Goal: Information Seeking & Learning: Understand process/instructions

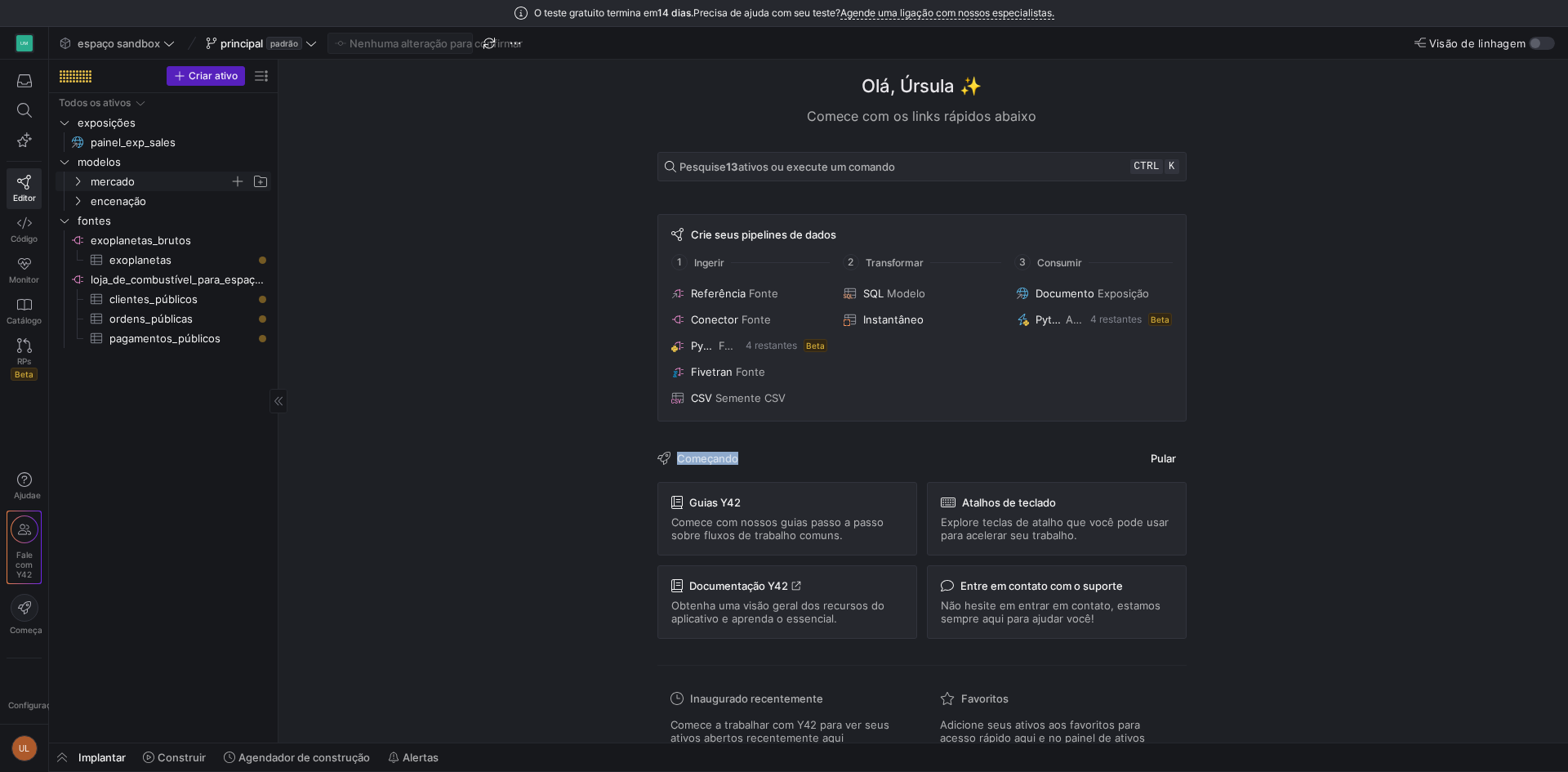
click at [118, 174] on font "mercado" at bounding box center [113, 181] width 44 height 13
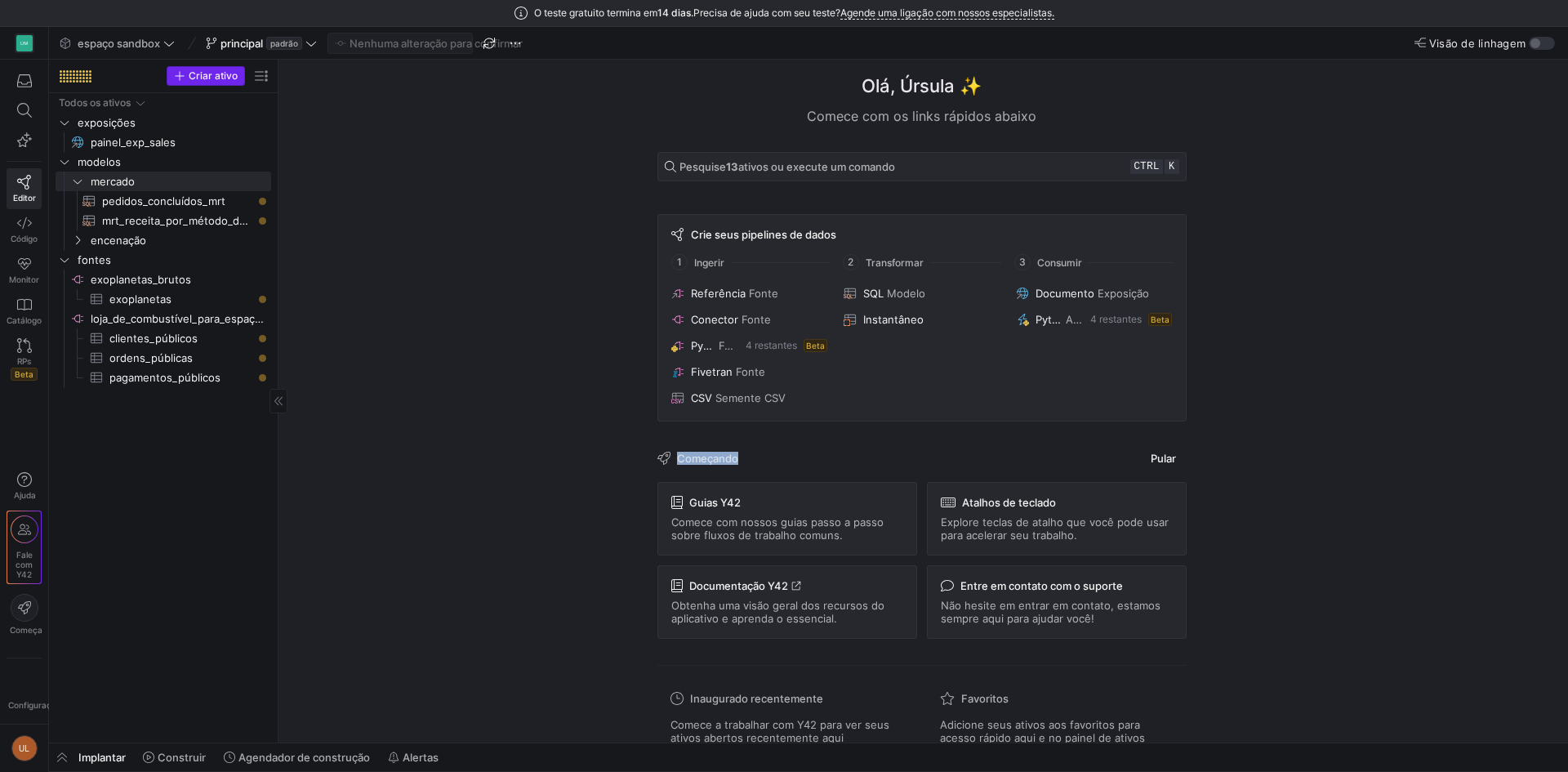
click at [192, 74] on font "Criar ativo" at bounding box center [213, 75] width 49 height 13
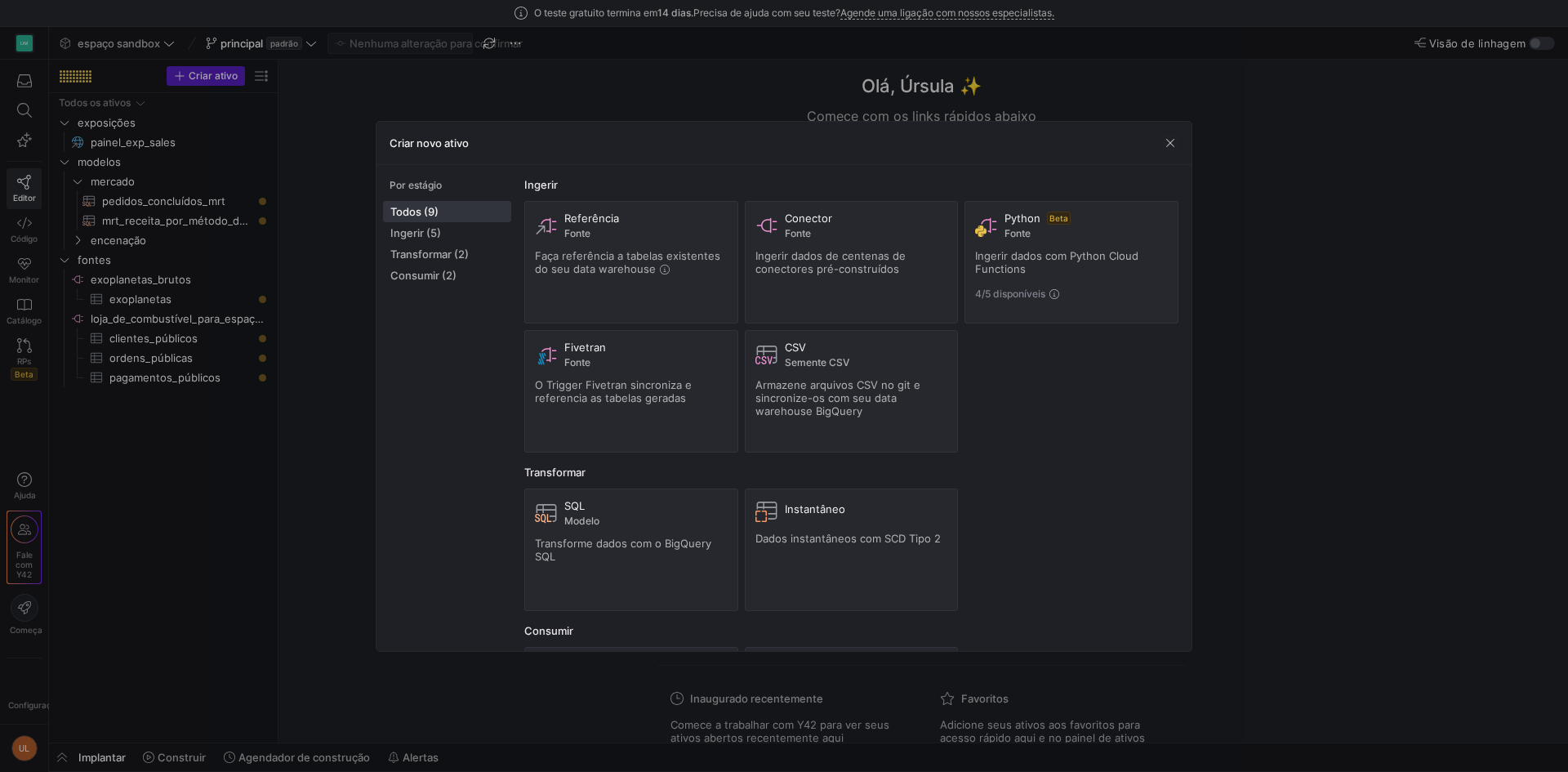
scroll to position [79, 0]
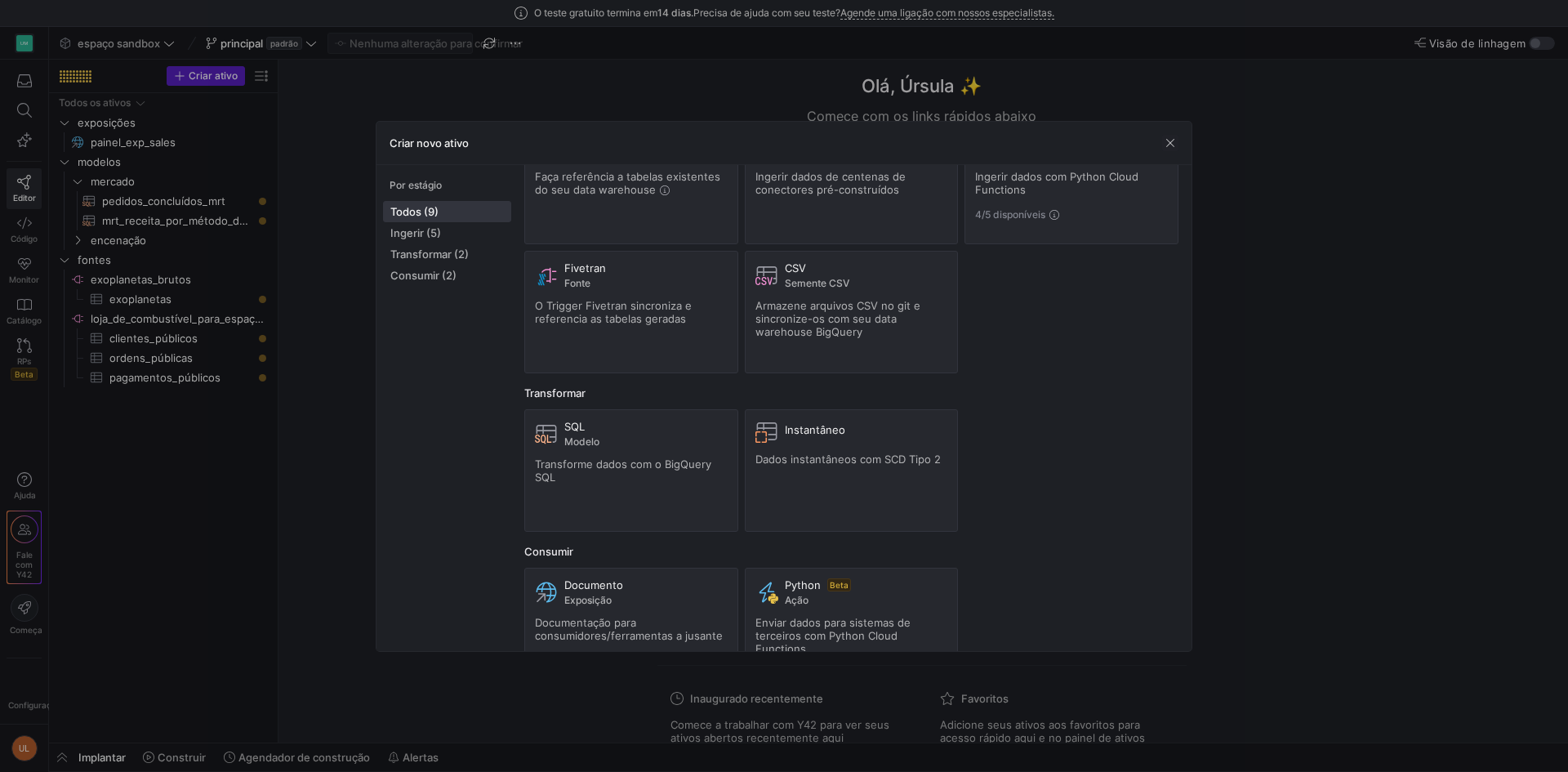
click at [187, 544] on div at bounding box center [784, 386] width 1568 height 772
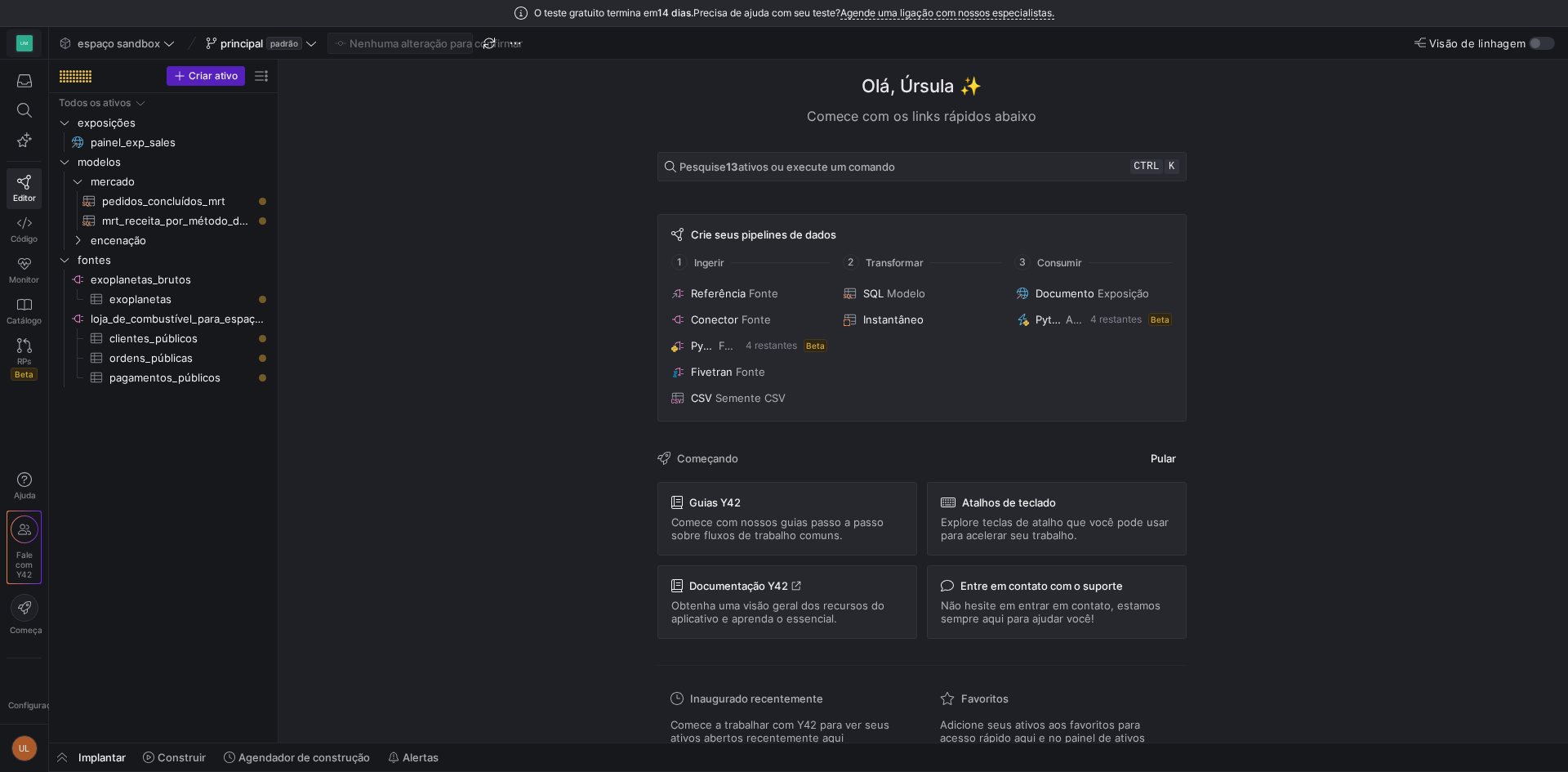
click at [33, 37] on y42-org-icon "UM" at bounding box center [24, 43] width 19 height 19
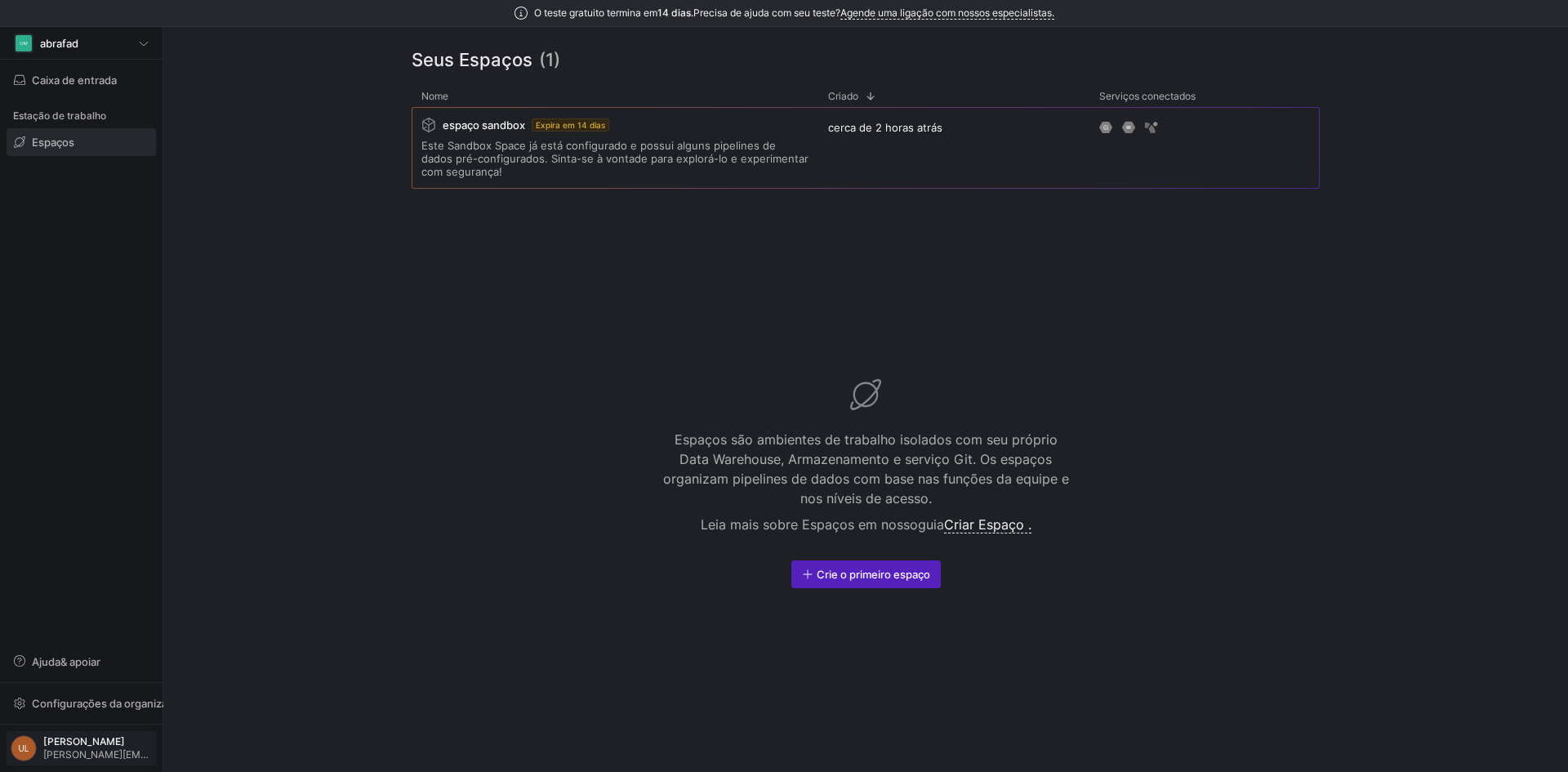
click at [57, 752] on font "[PERSON_NAME][EMAIL_ADDRESS][DOMAIN_NAME]" at bounding box center [165, 754] width 245 height 13
click at [63, 46] on div at bounding box center [784, 386] width 1568 height 772
click at [129, 44] on div "UM abrafad" at bounding box center [81, 43] width 135 height 19
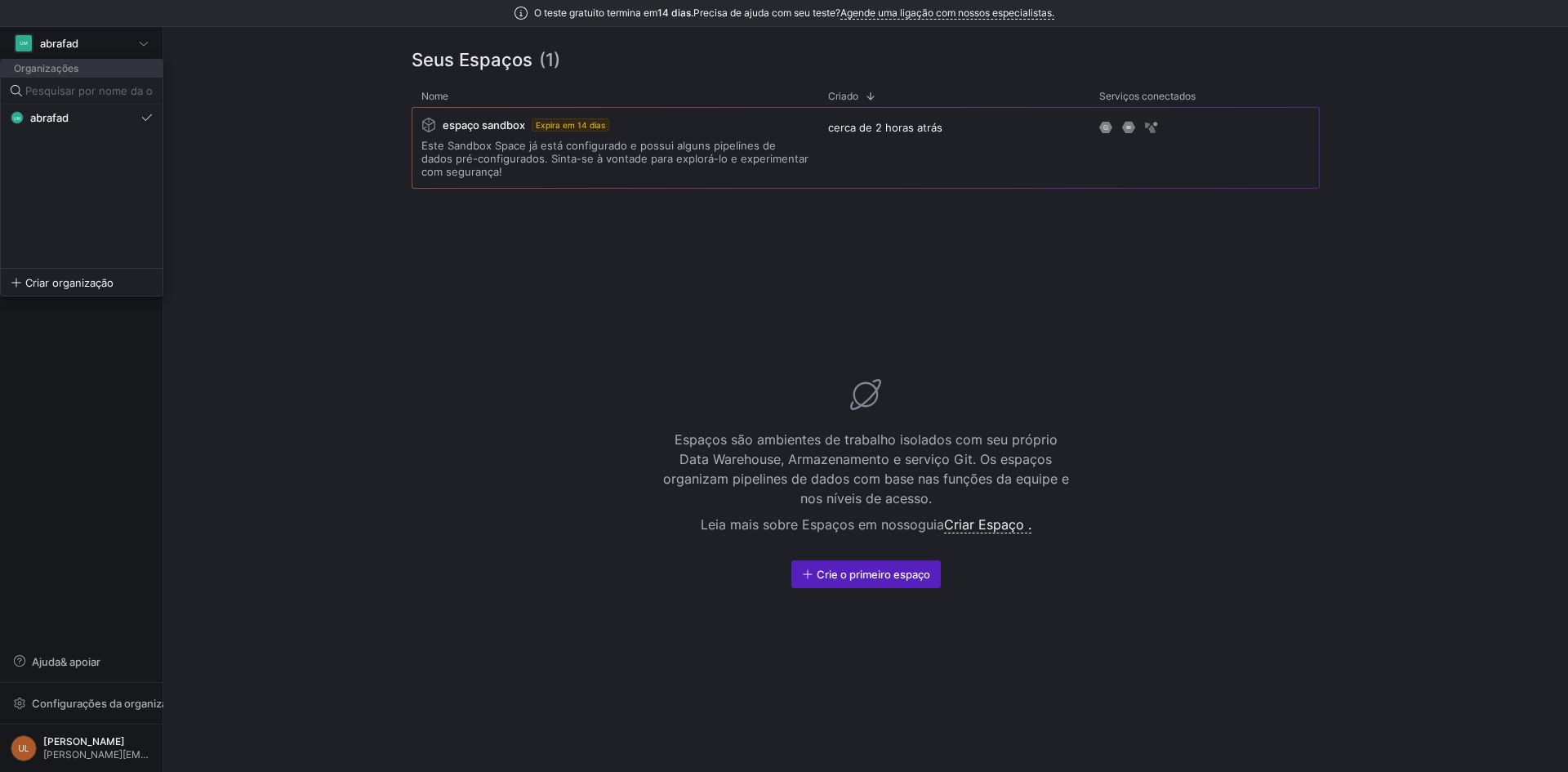
click at [251, 234] on div at bounding box center [784, 386] width 1568 height 772
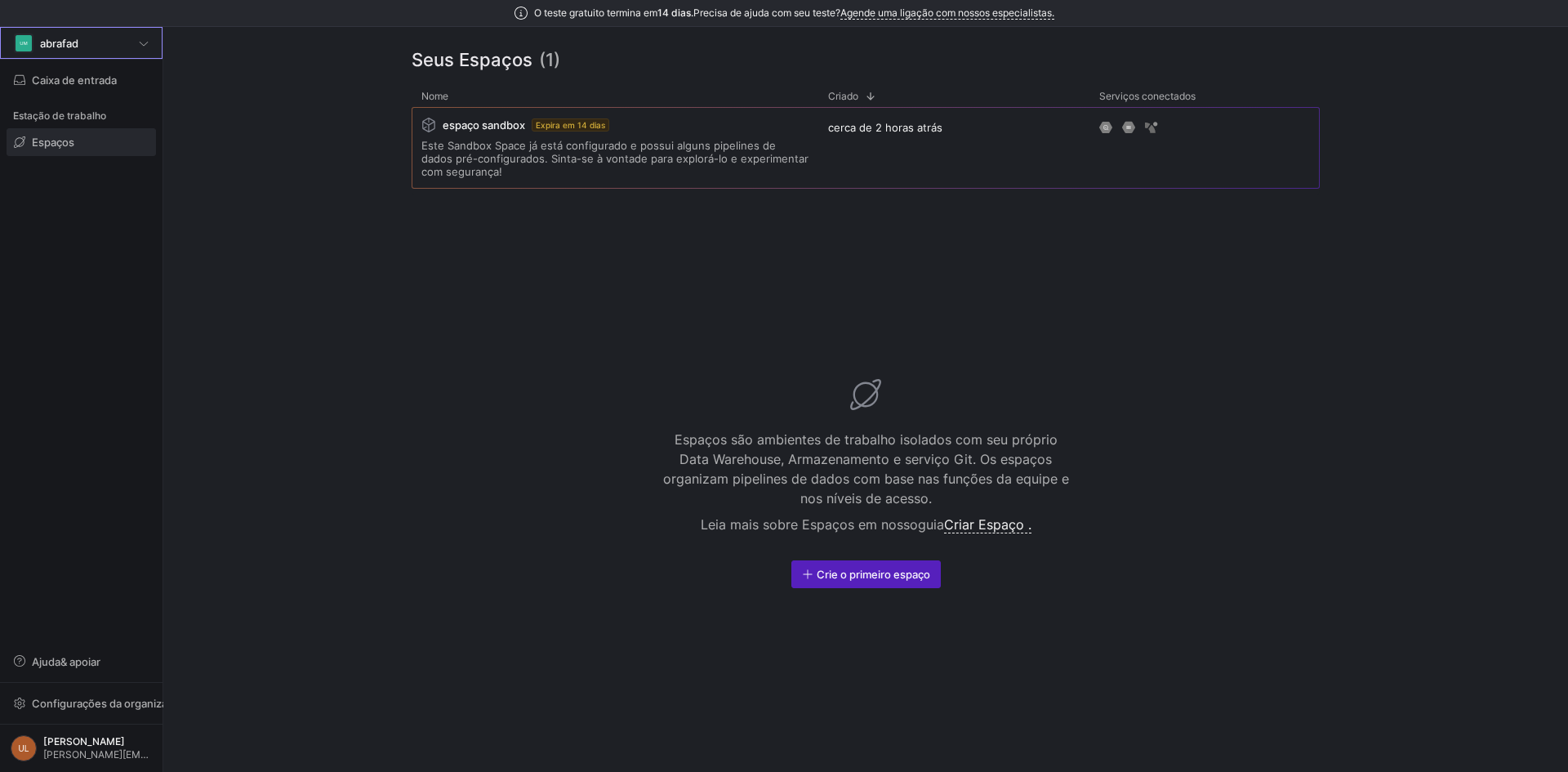
click at [54, 43] on font "abrafad" at bounding box center [59, 44] width 39 height 13
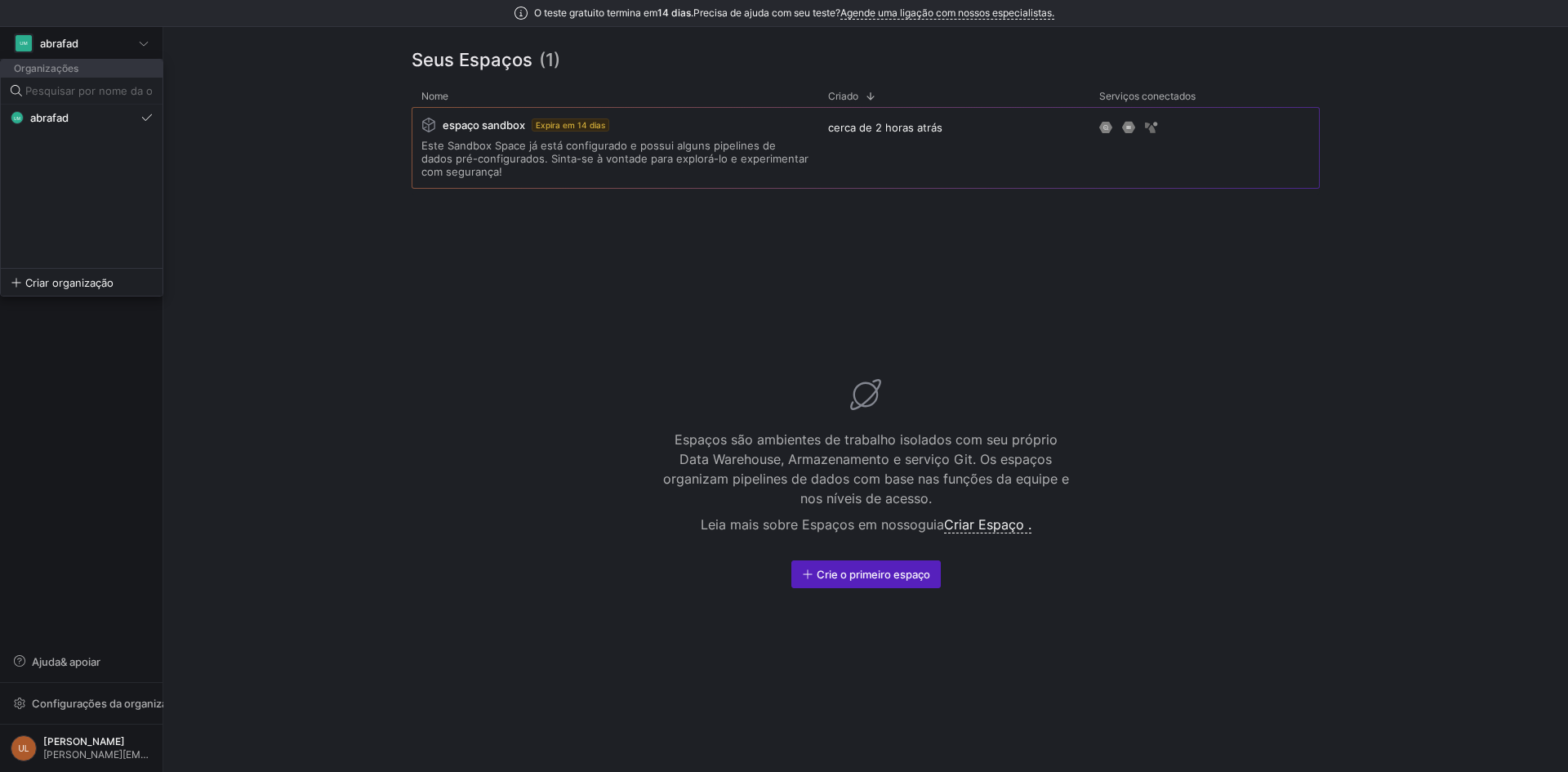
click at [308, 101] on div at bounding box center [784, 386] width 1568 height 772
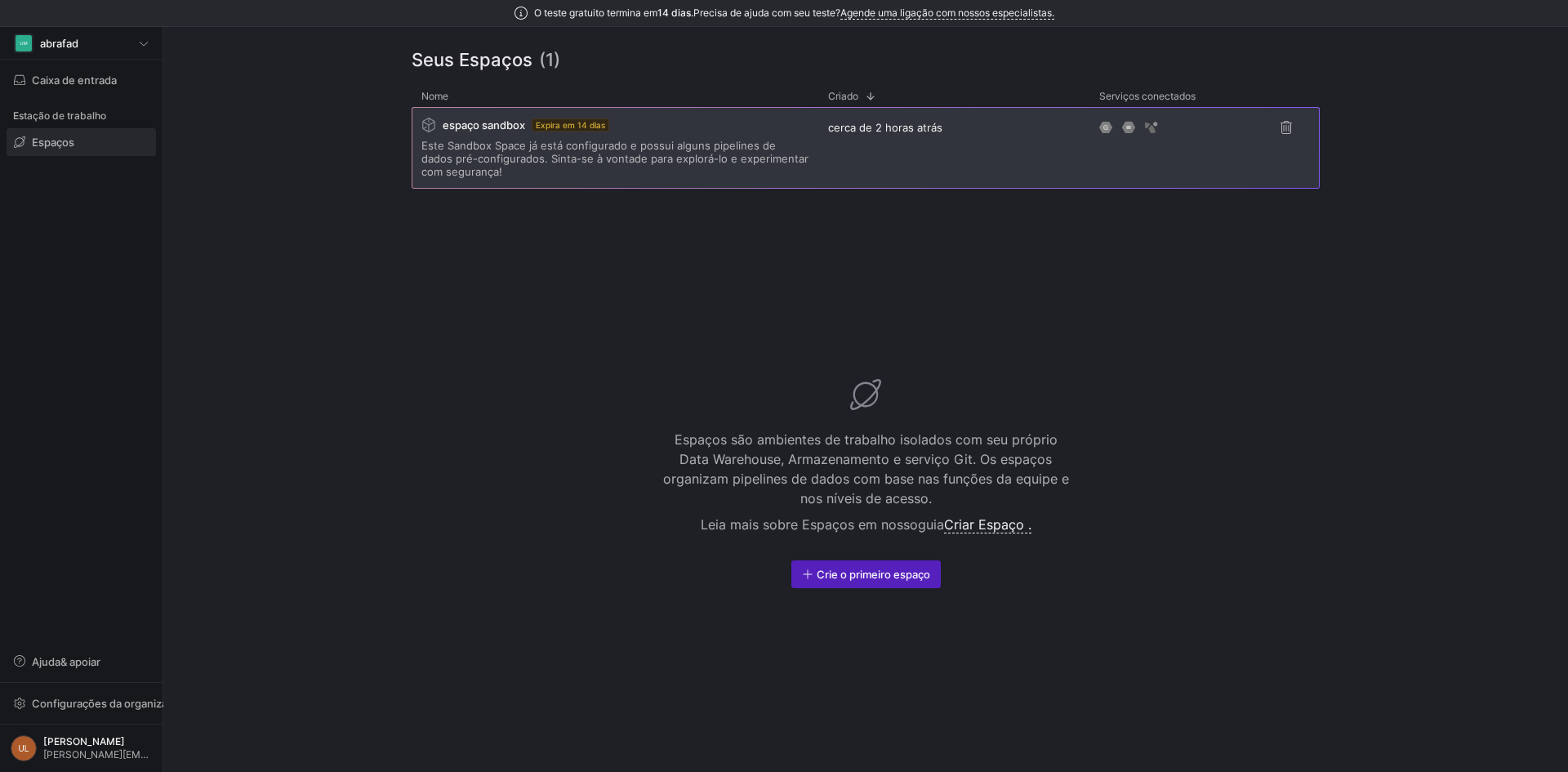
click at [650, 158] on font "Este Sandbox Space já está configurado e possui alguns pipelines de dados pré-c…" at bounding box center [614, 158] width 387 height 40
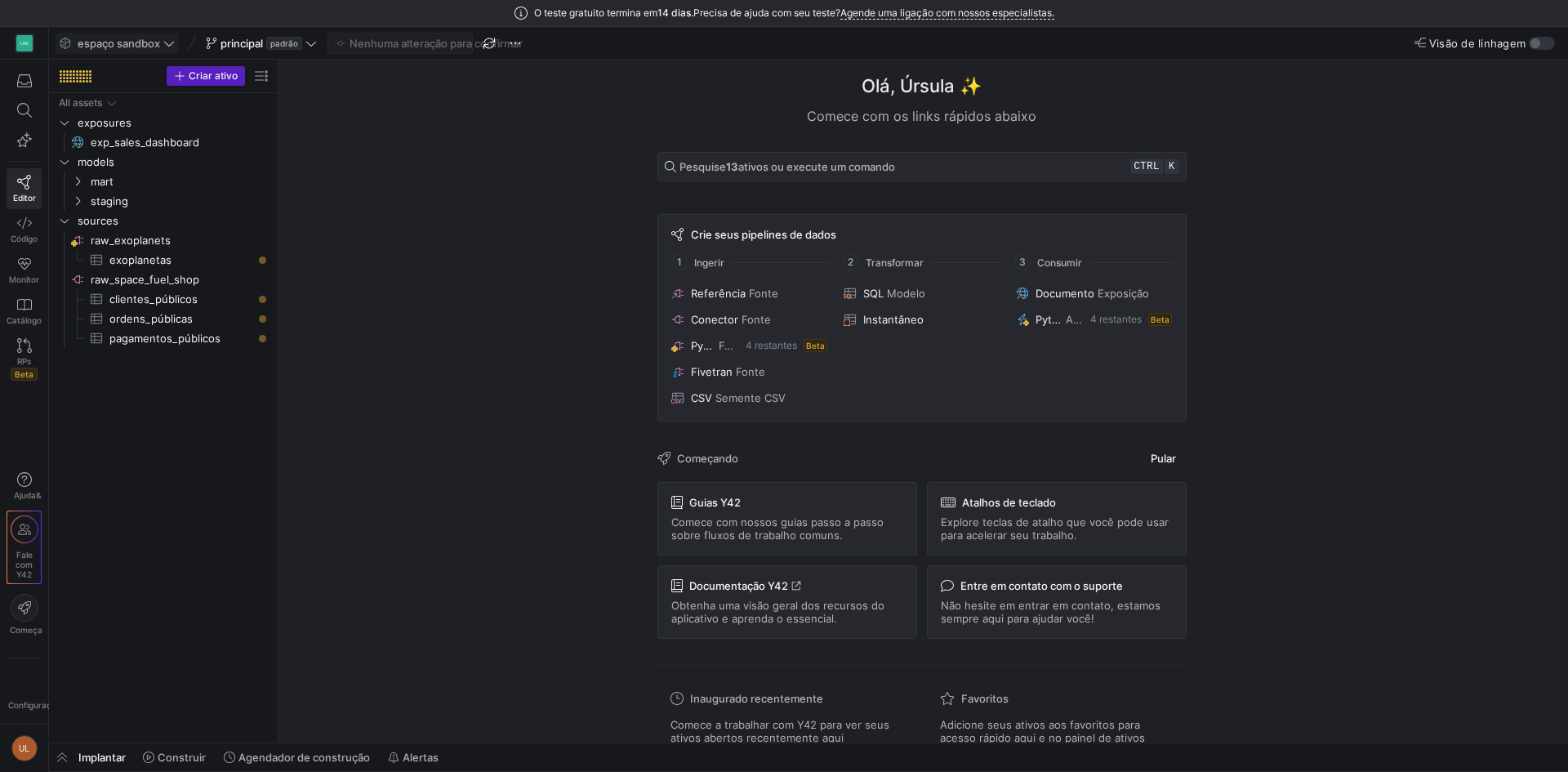
click at [169, 40] on icon at bounding box center [169, 44] width 12 height 12
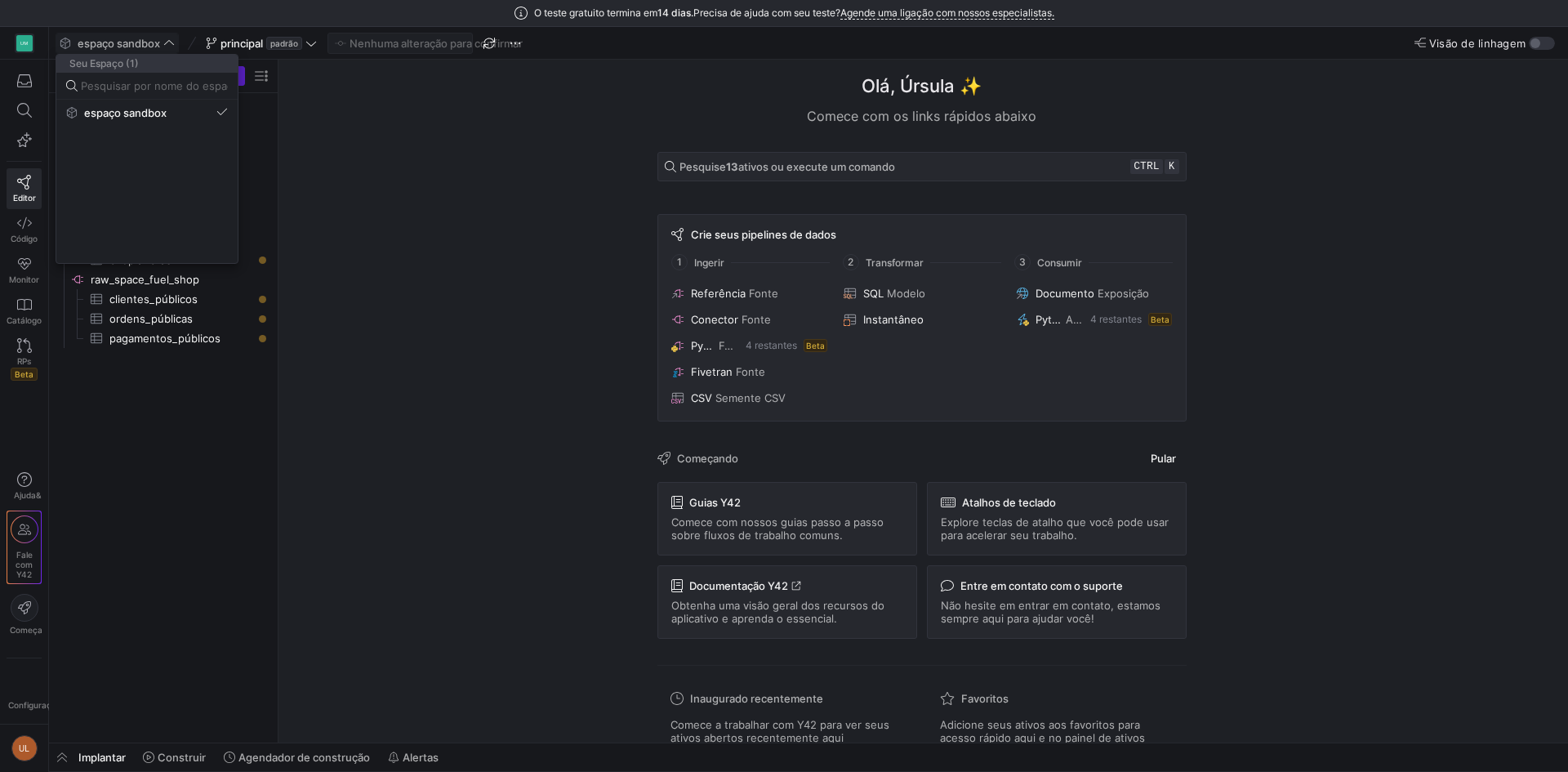
click at [250, 40] on div at bounding box center [784, 386] width 1568 height 772
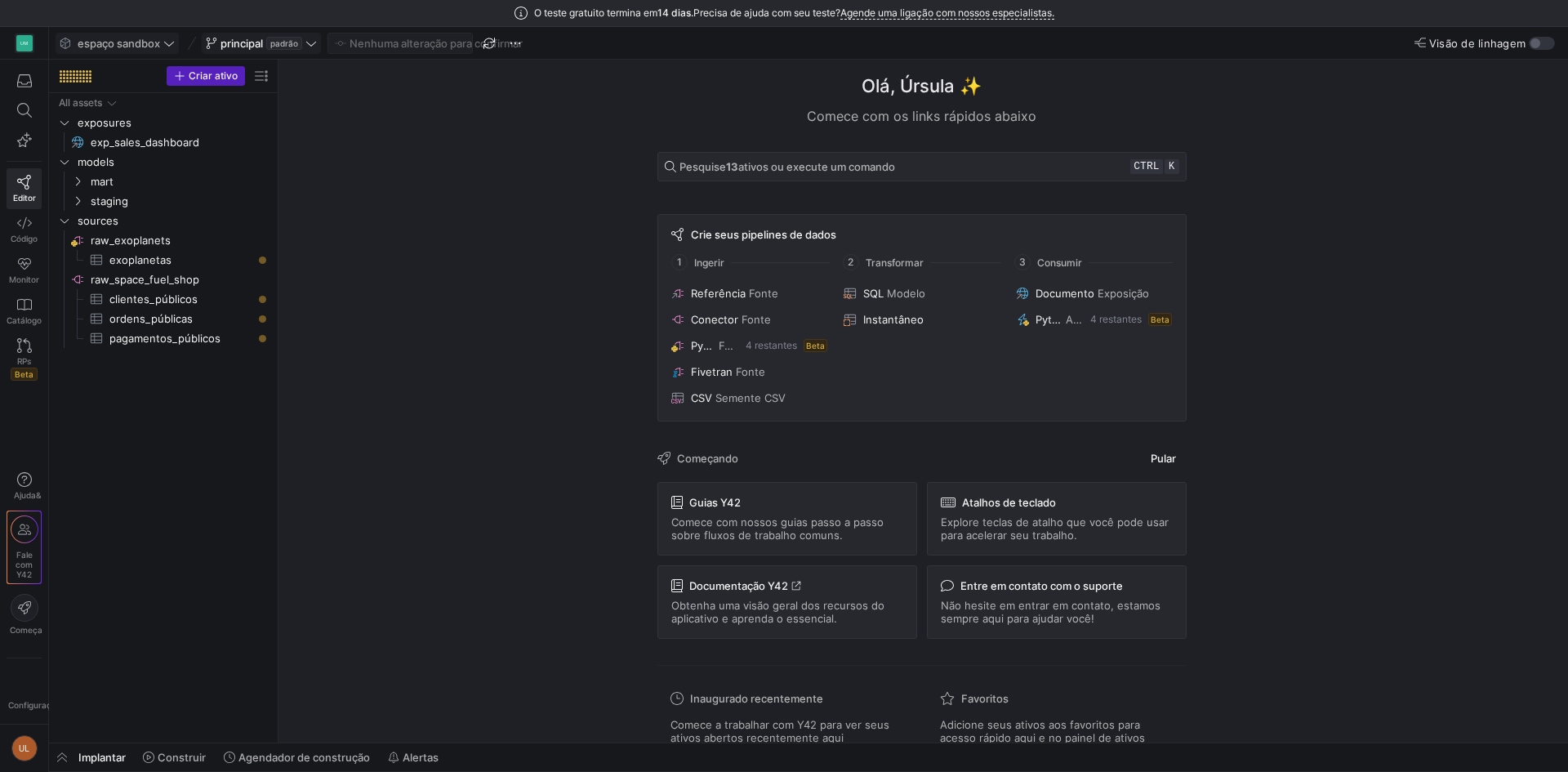
click at [320, 47] on span at bounding box center [261, 43] width 118 height 19
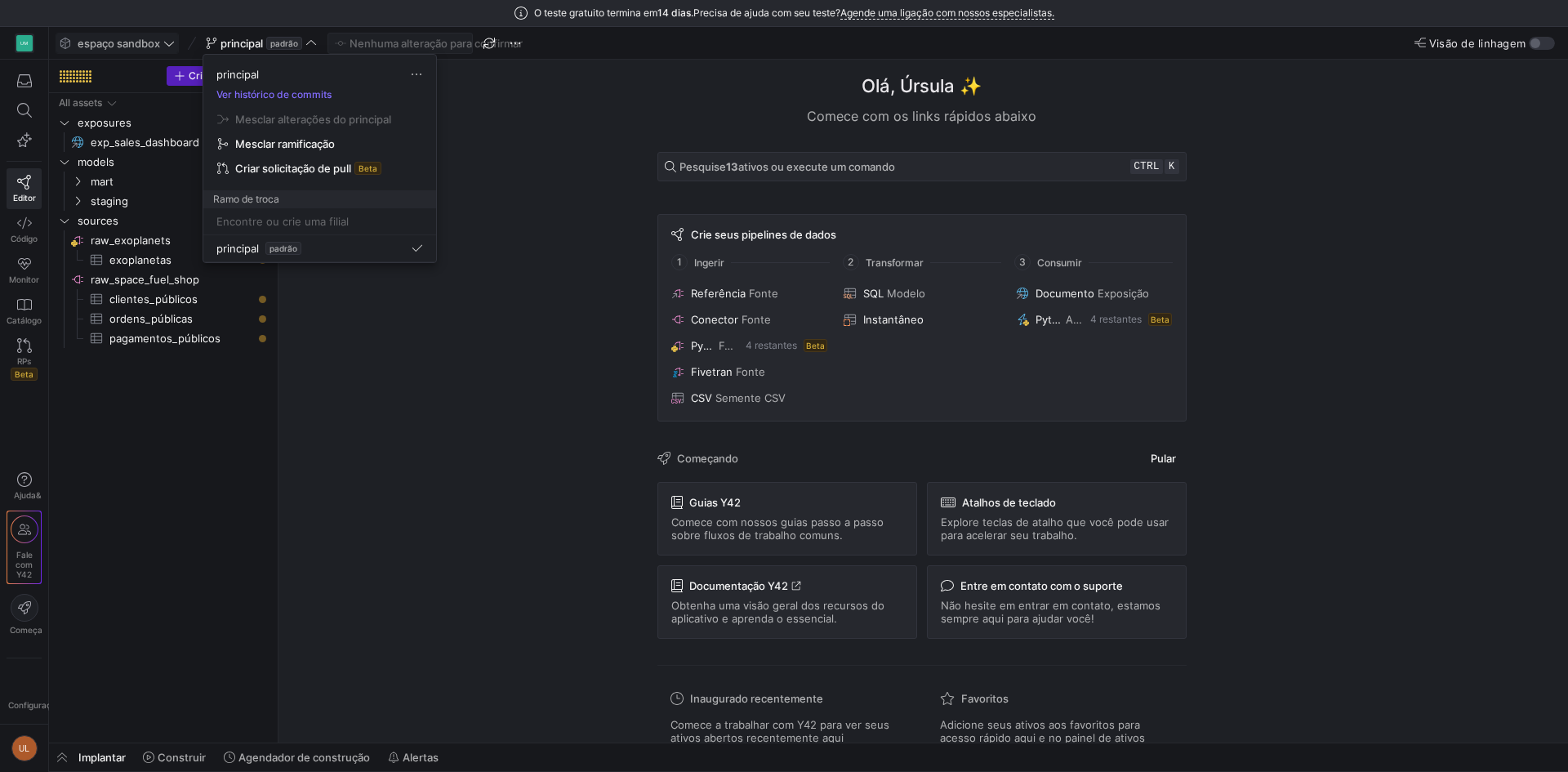
click at [848, 166] on div at bounding box center [784, 386] width 1568 height 772
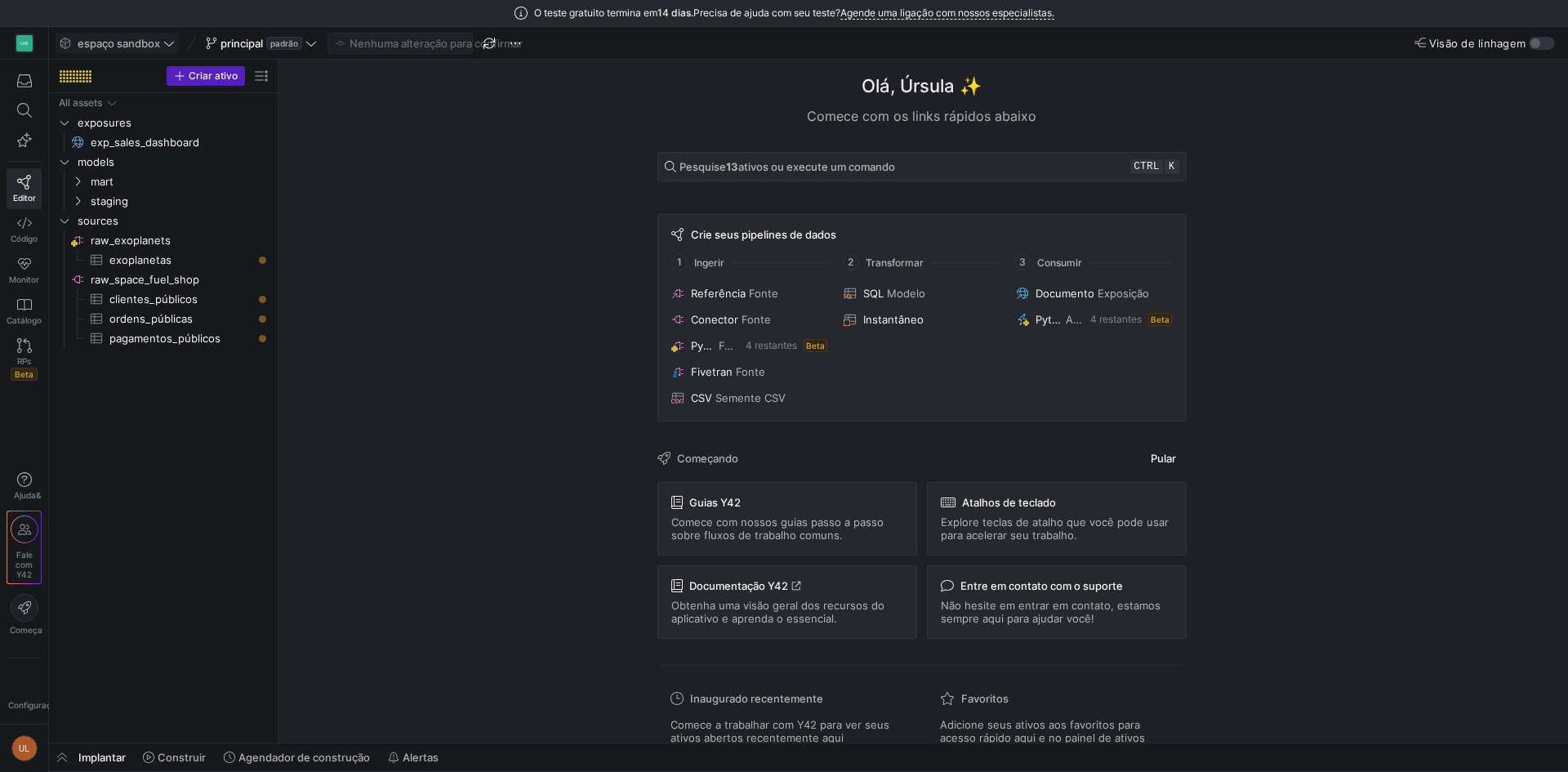
scroll to position [28, 0]
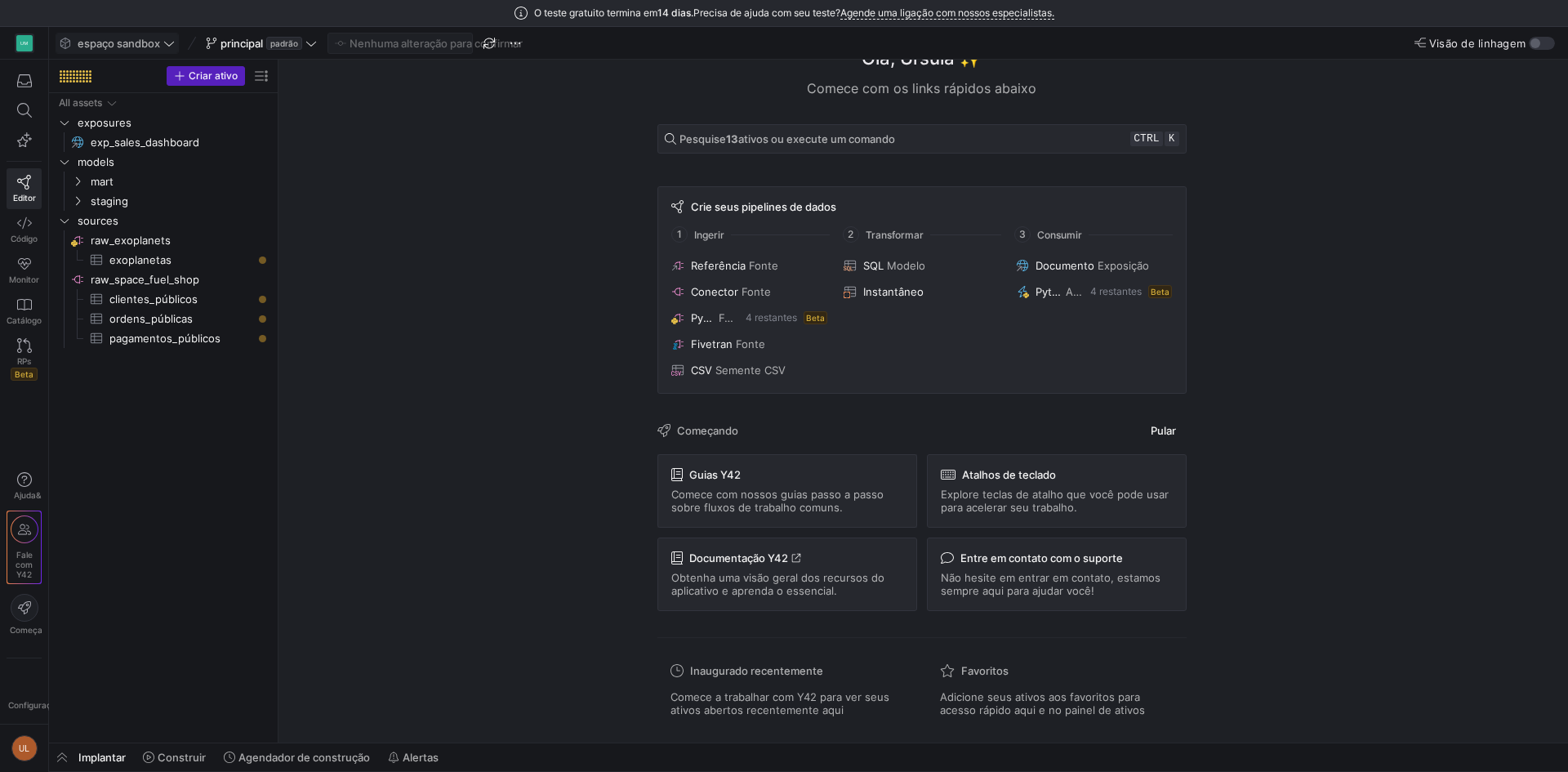
click at [839, 517] on div "Guias Y42 Comece com nossos guias passo a passo sobre fluxos de trabalho comuns." at bounding box center [787, 491] width 260 height 73
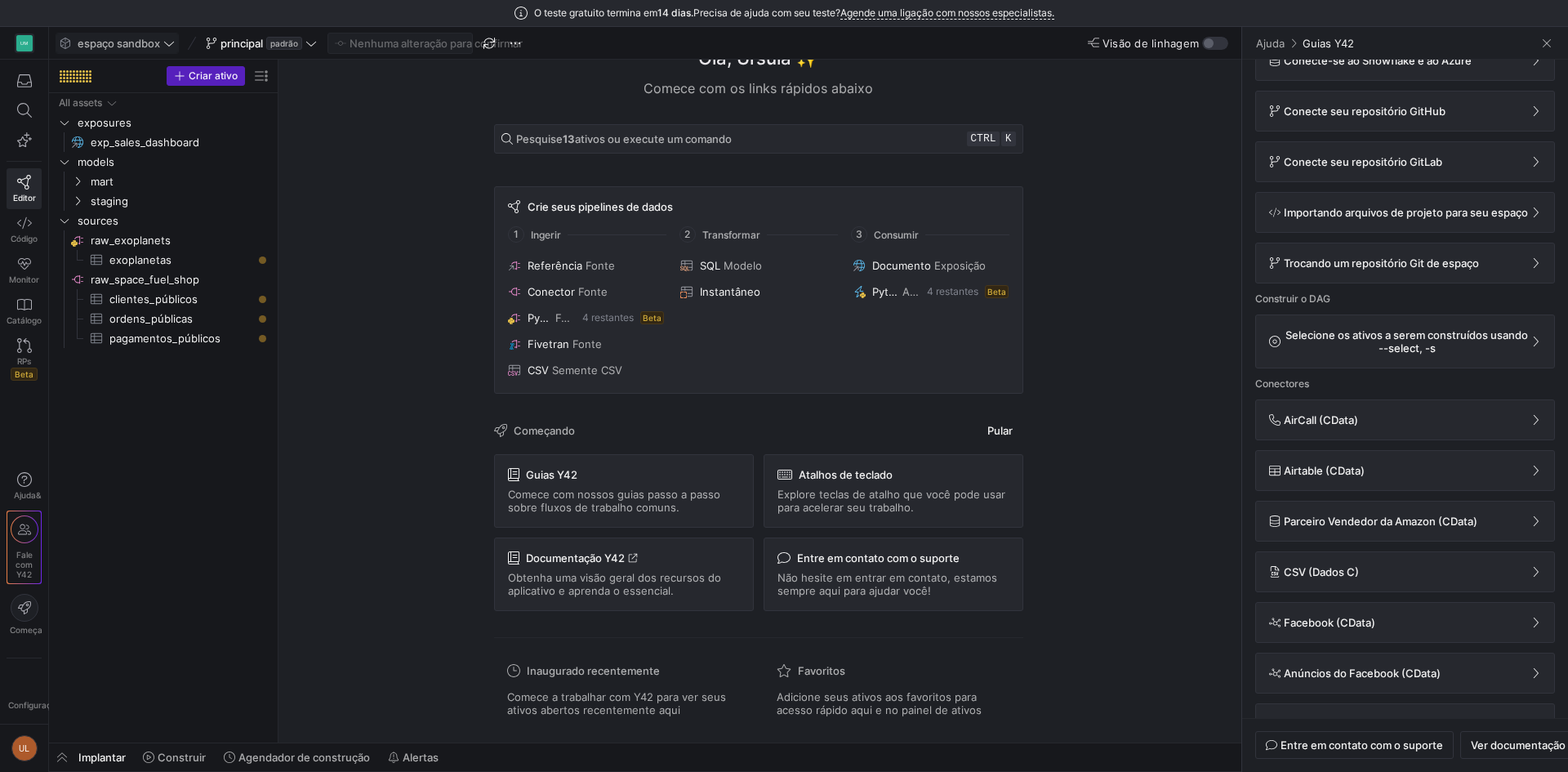
scroll to position [0, 0]
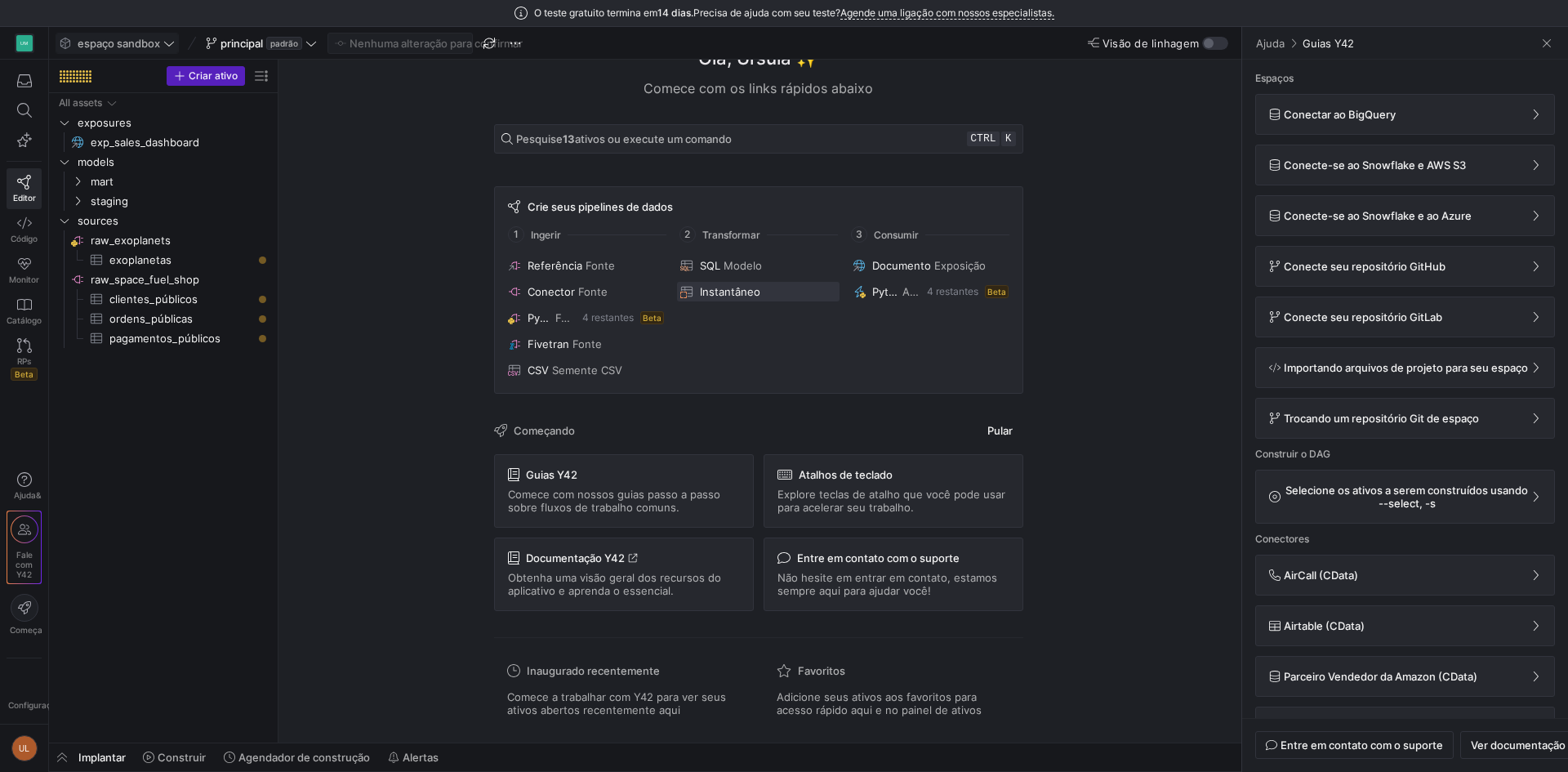
click at [712, 288] on font "Instantâneo" at bounding box center [730, 292] width 61 height 13
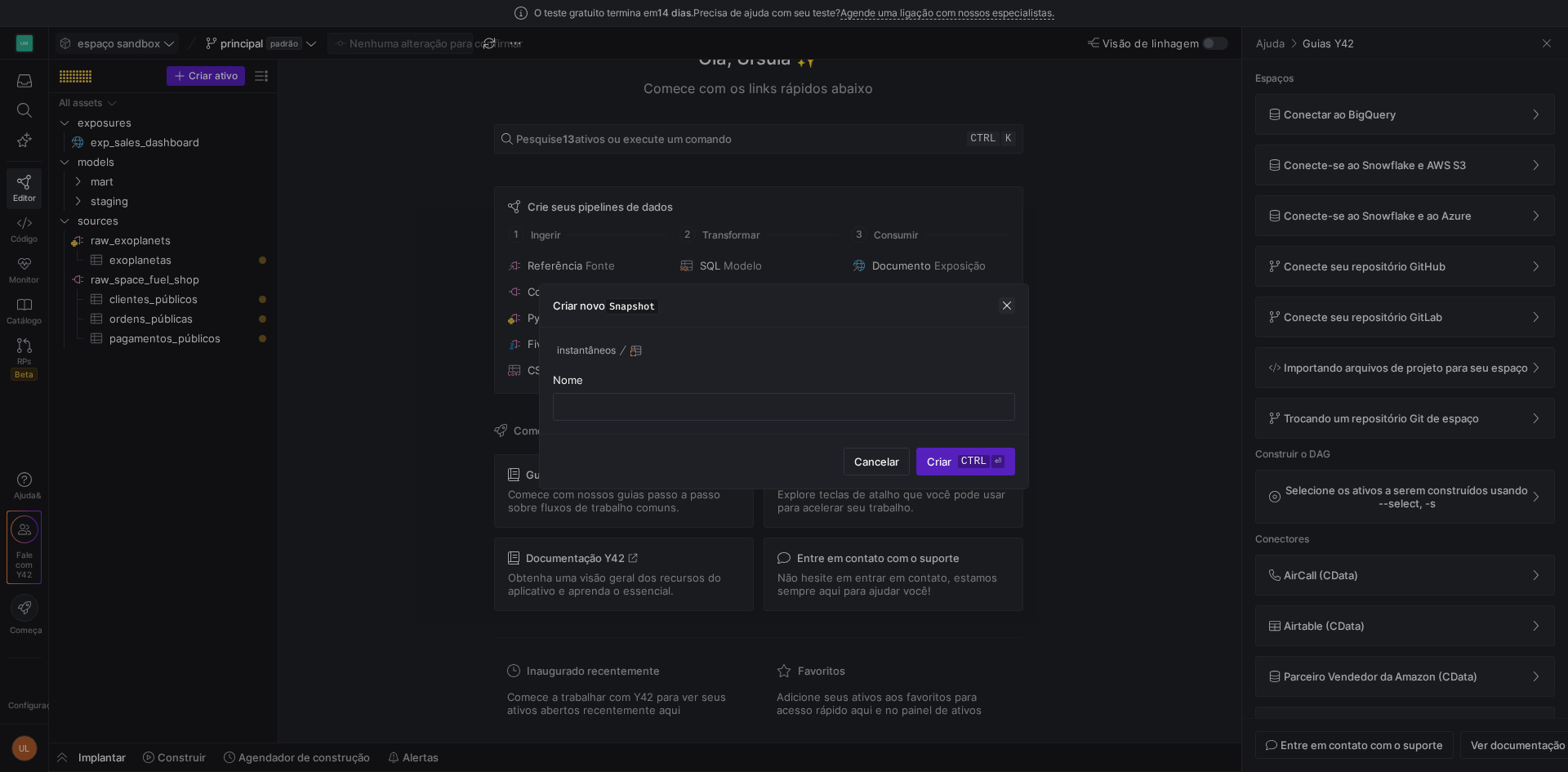
click at [1007, 306] on span "button" at bounding box center [1006, 305] width 16 height 16
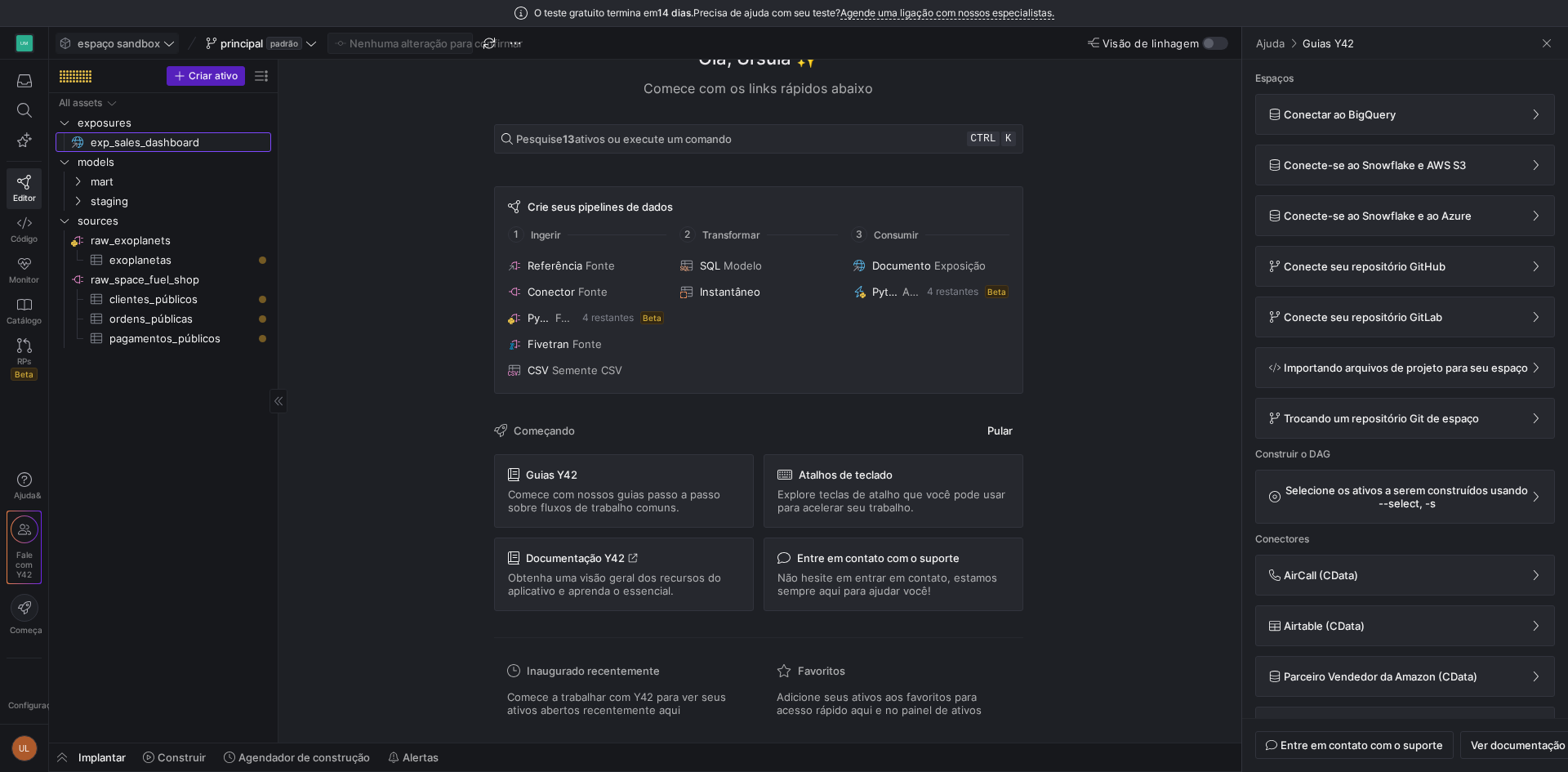
click at [133, 146] on span "exp_sales_dashboard​​​​​" at bounding box center [172, 142] width 162 height 19
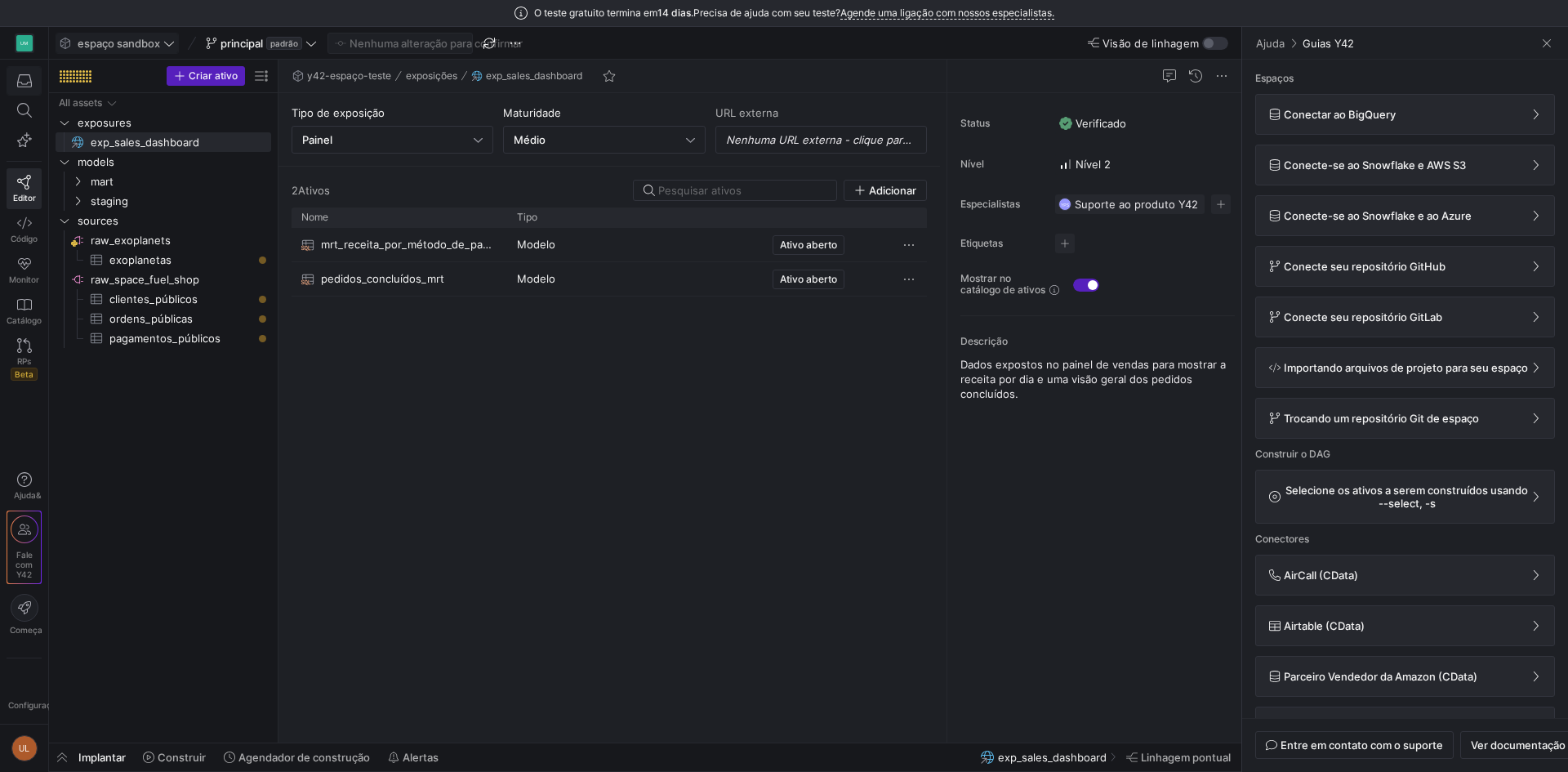
click at [27, 89] on span "button" at bounding box center [24, 80] width 34 height 28
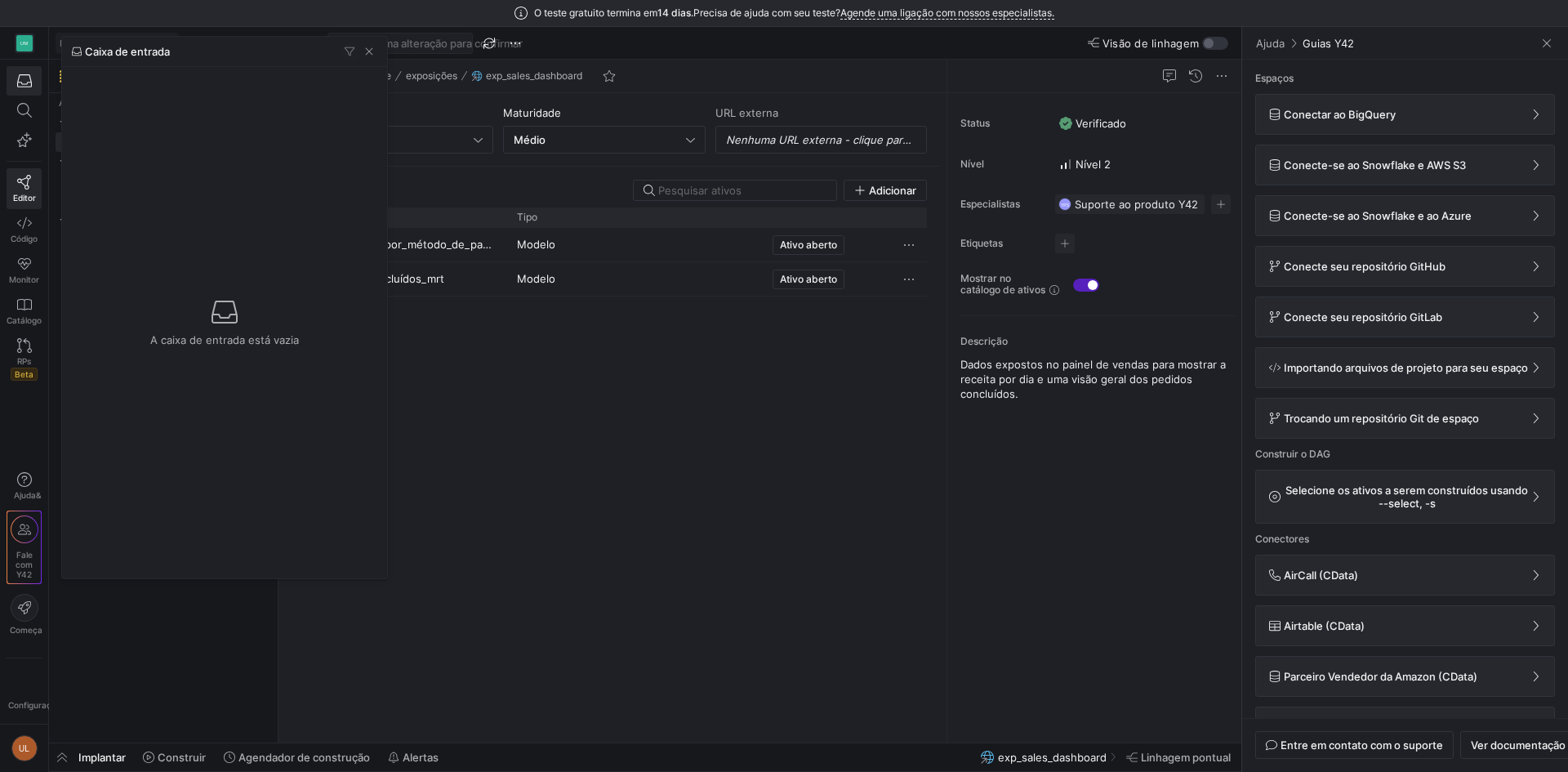
click at [16, 253] on div at bounding box center [784, 386] width 1568 height 772
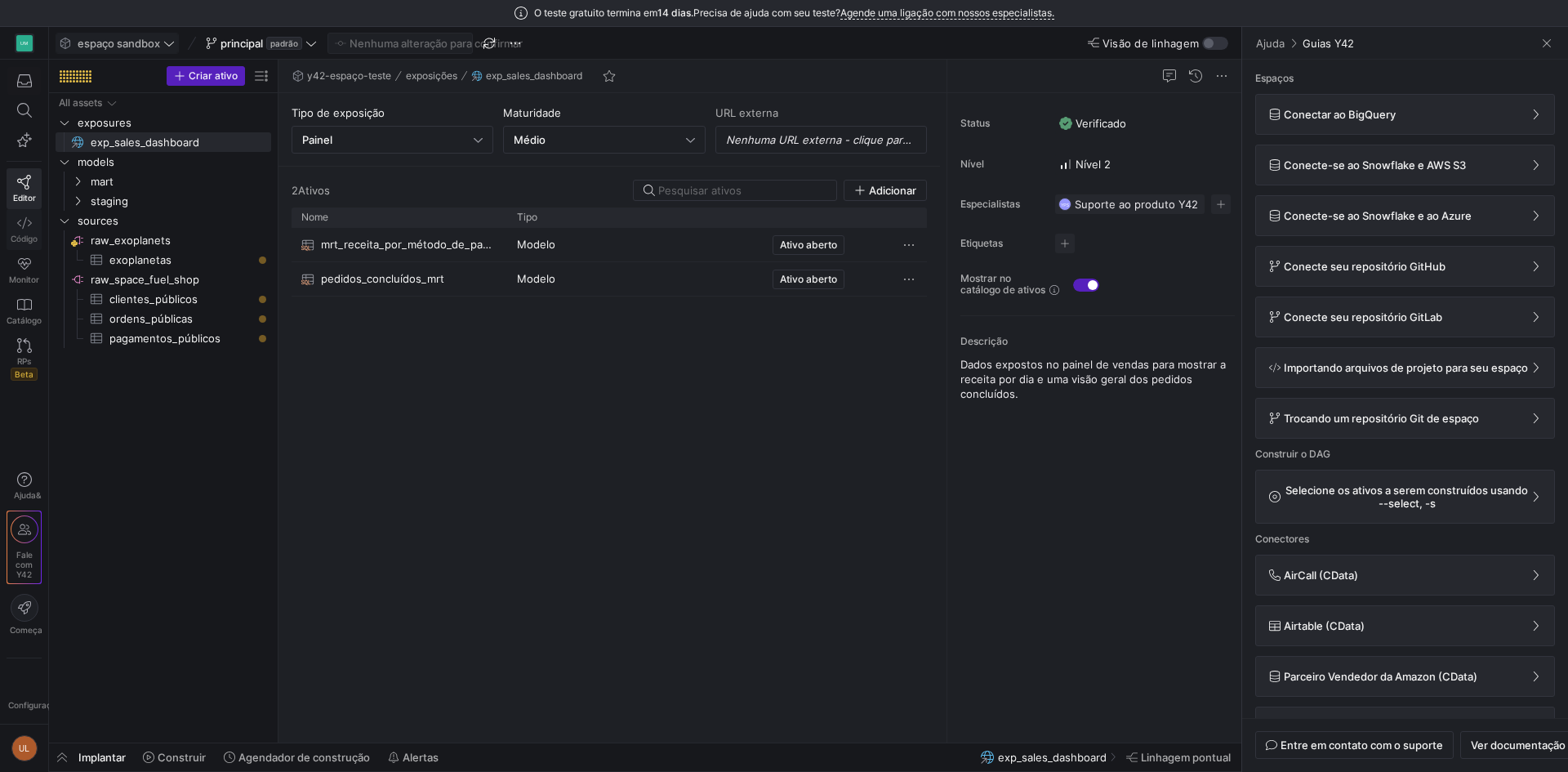
click at [22, 234] on font "Código" at bounding box center [24, 239] width 27 height 10
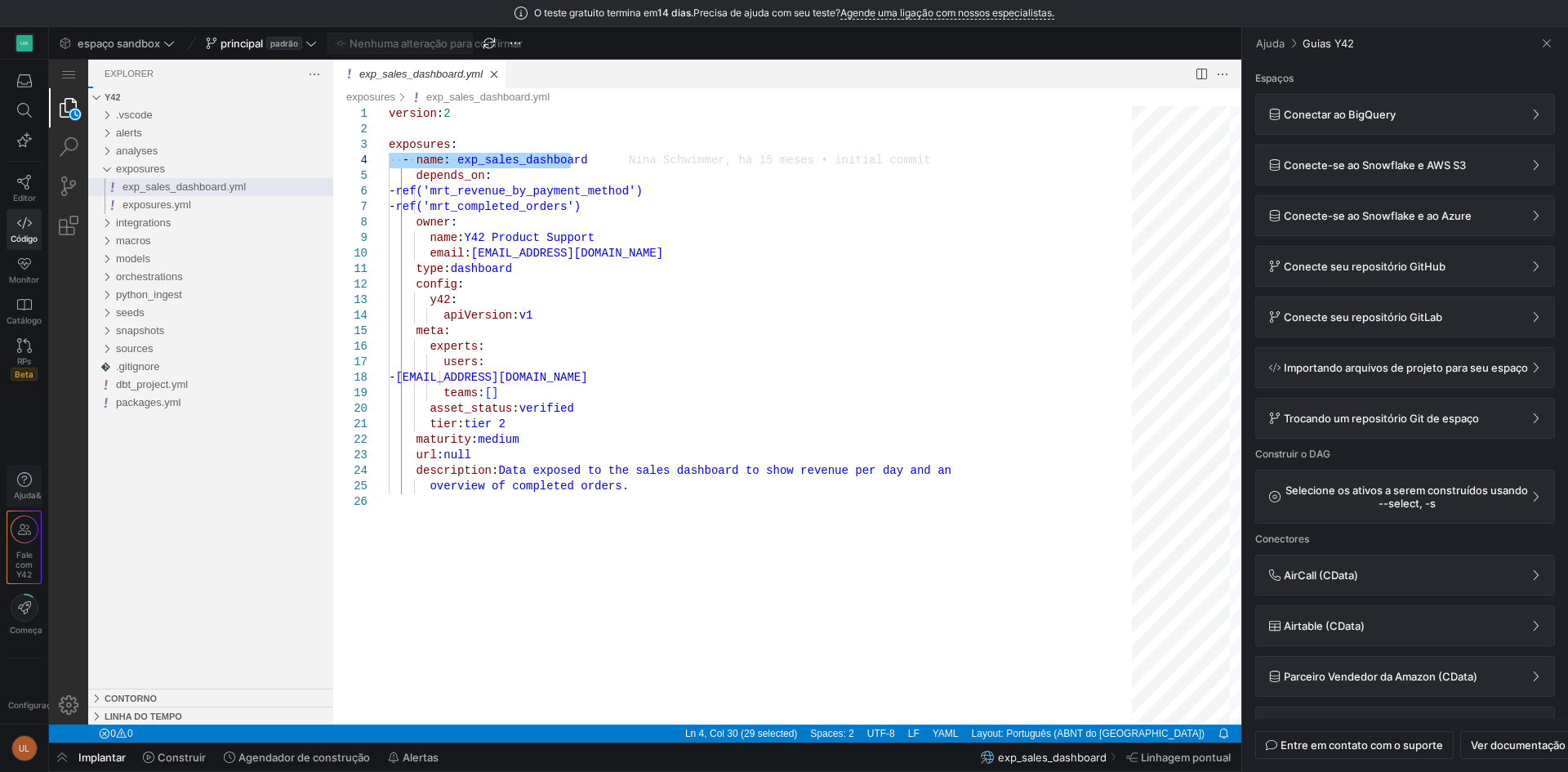
click at [19, 488] on span "Ajuda & apoiar" at bounding box center [24, 485] width 20 height 28
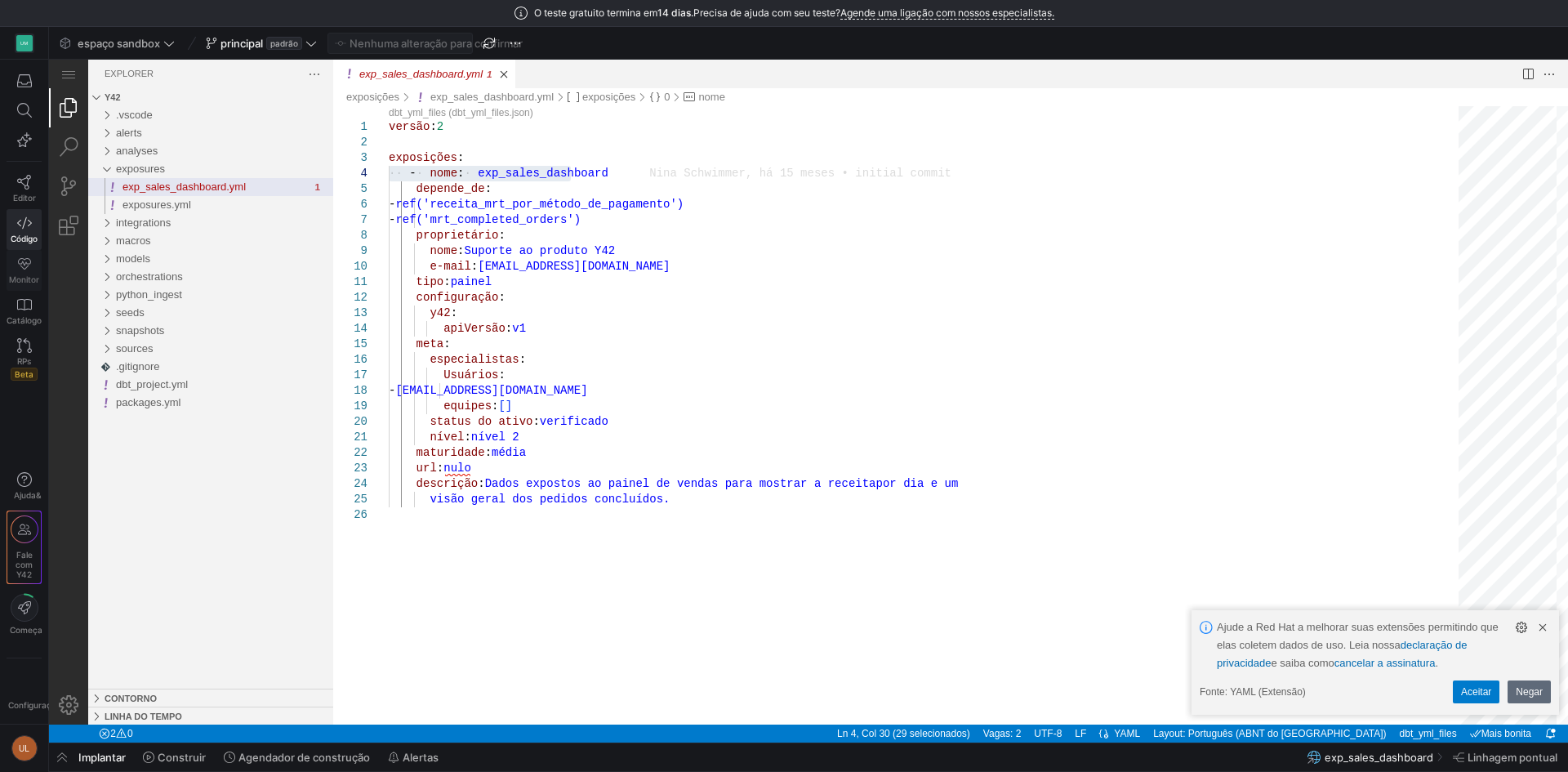
click at [18, 277] on font "Monitor" at bounding box center [24, 280] width 30 height 10
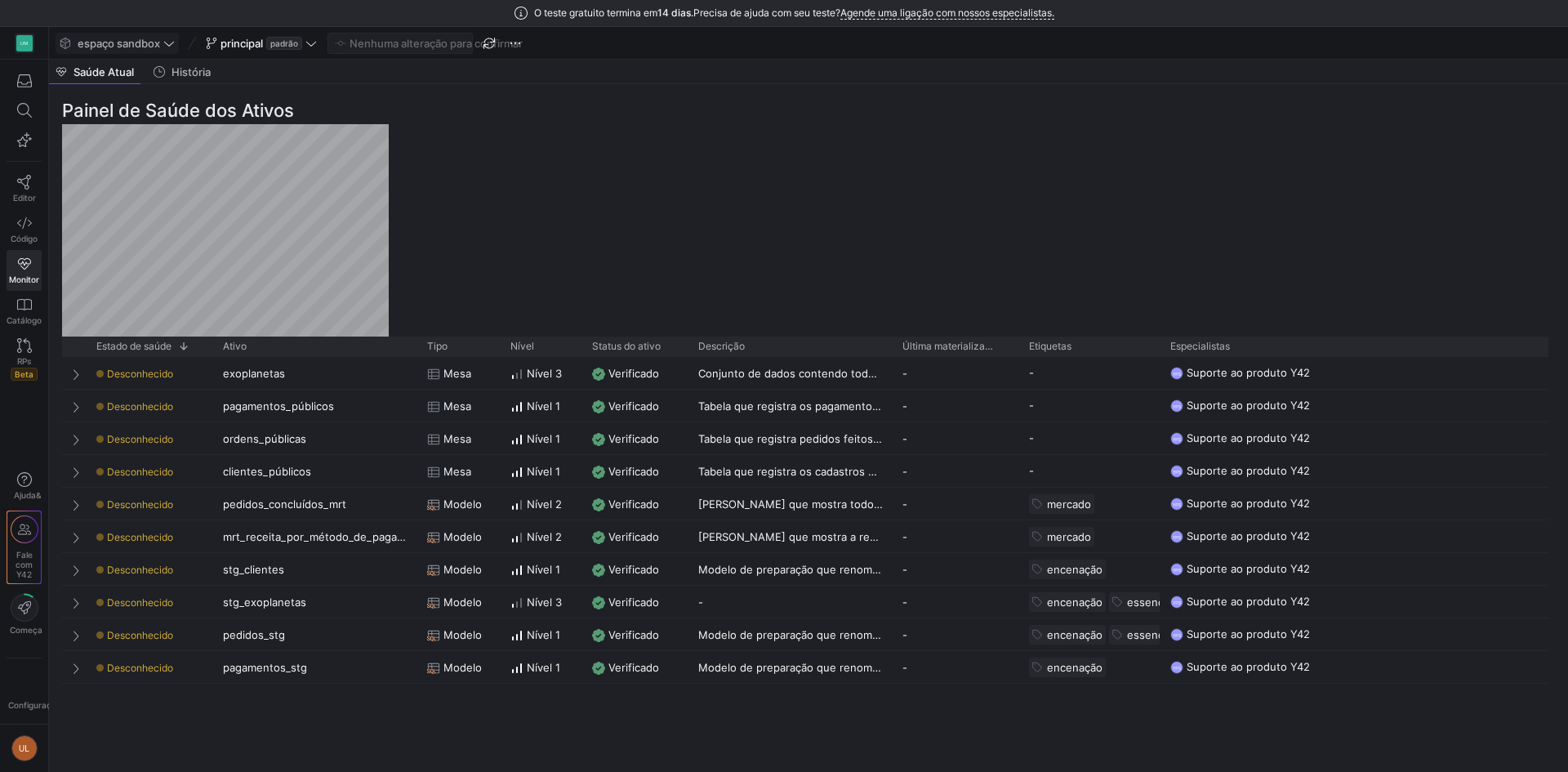
click at [163, 42] on icon at bounding box center [169, 44] width 12 height 12
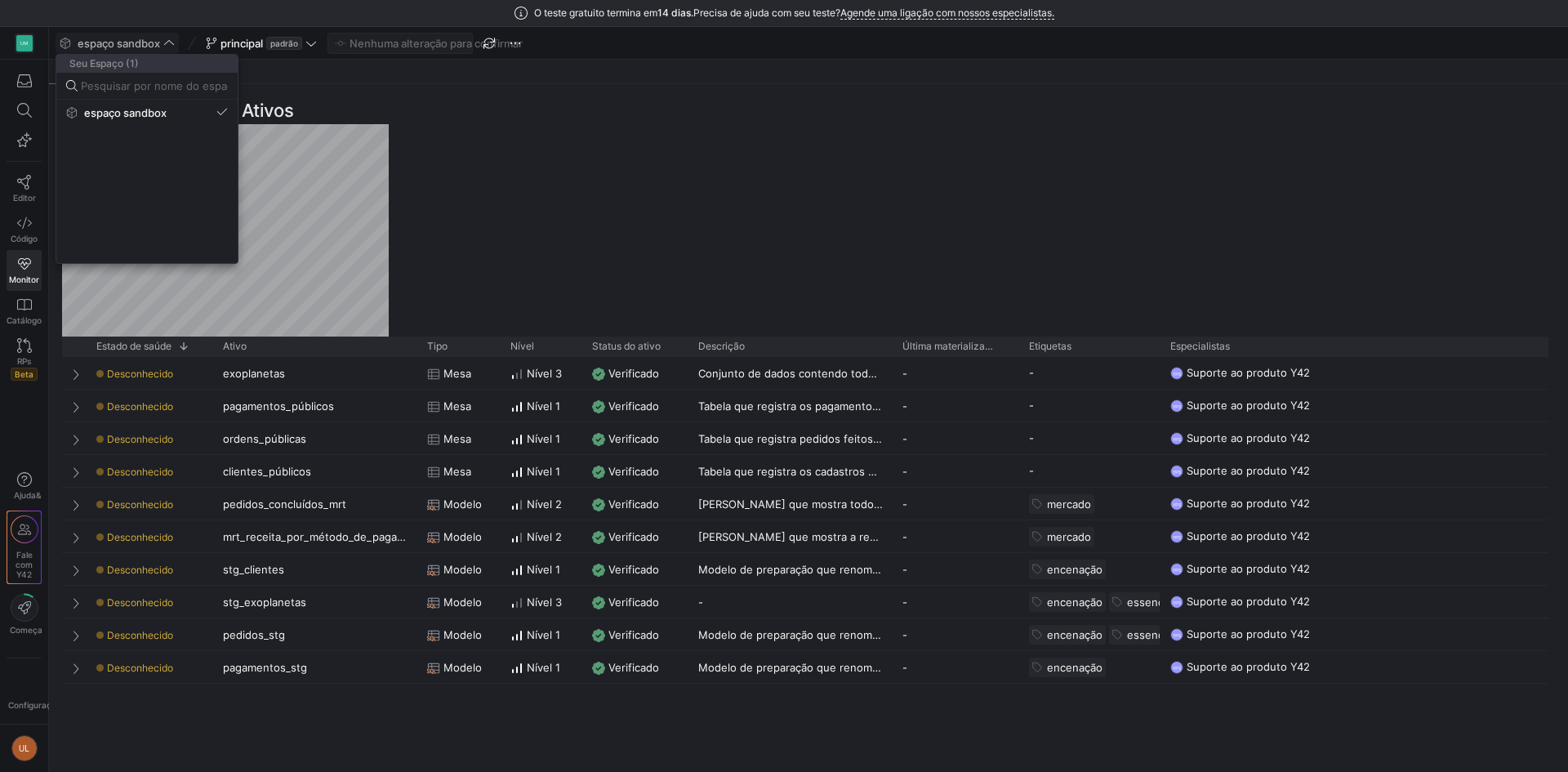
click at [325, 43] on div at bounding box center [784, 386] width 1568 height 772
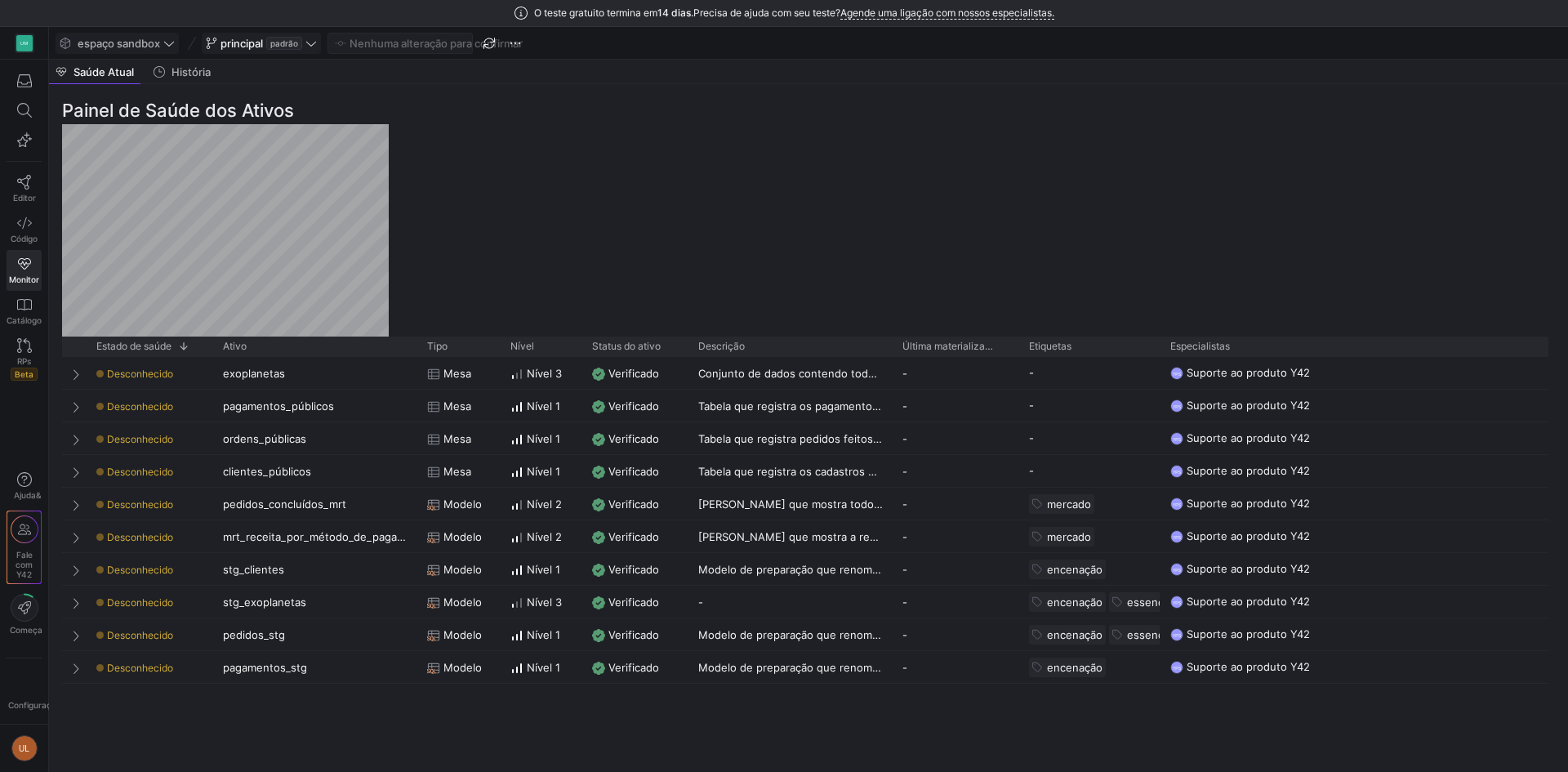
click at [310, 43] on icon at bounding box center [311, 43] width 10 height 5
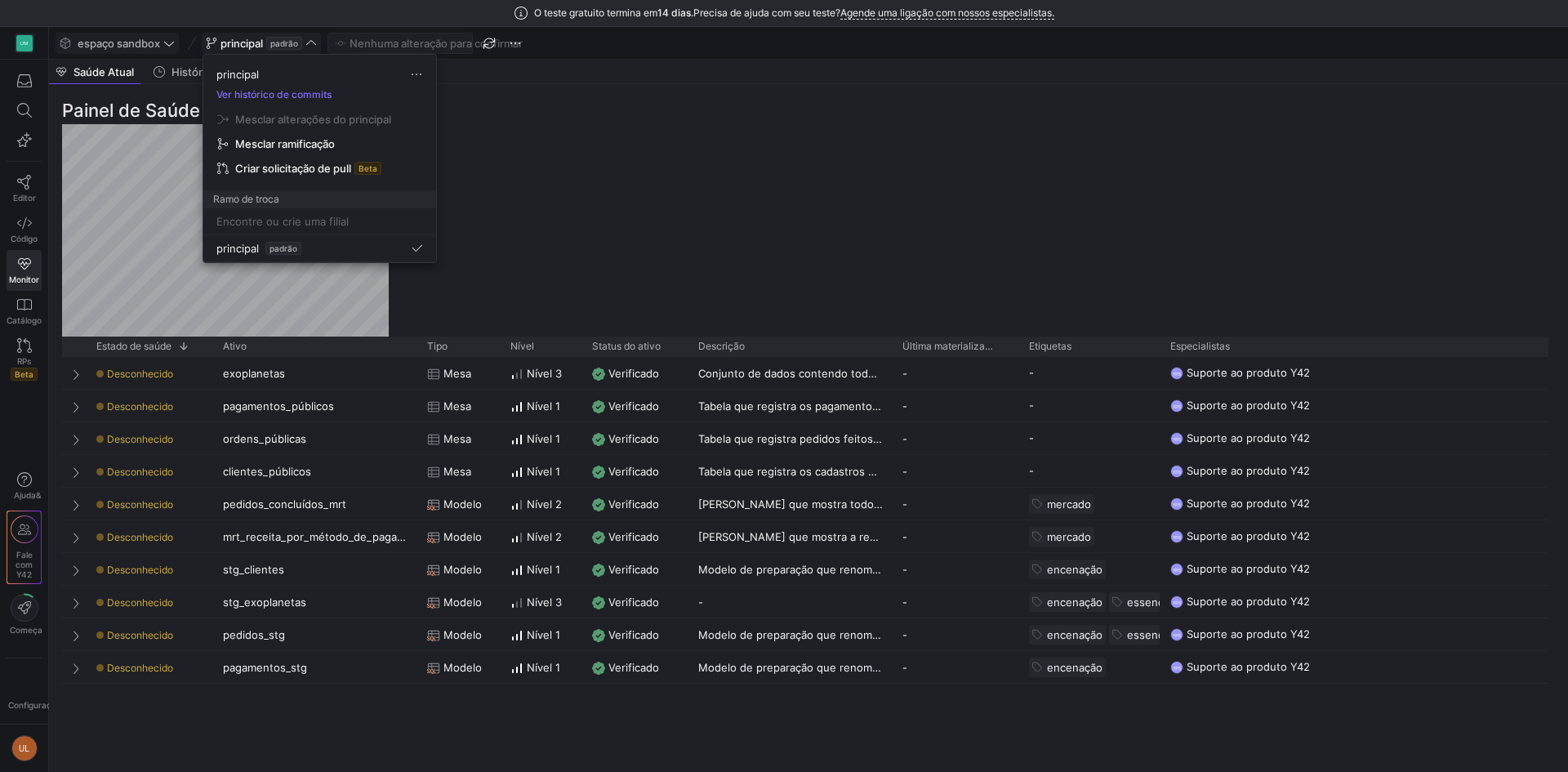
click at [26, 620] on div at bounding box center [784, 386] width 1568 height 772
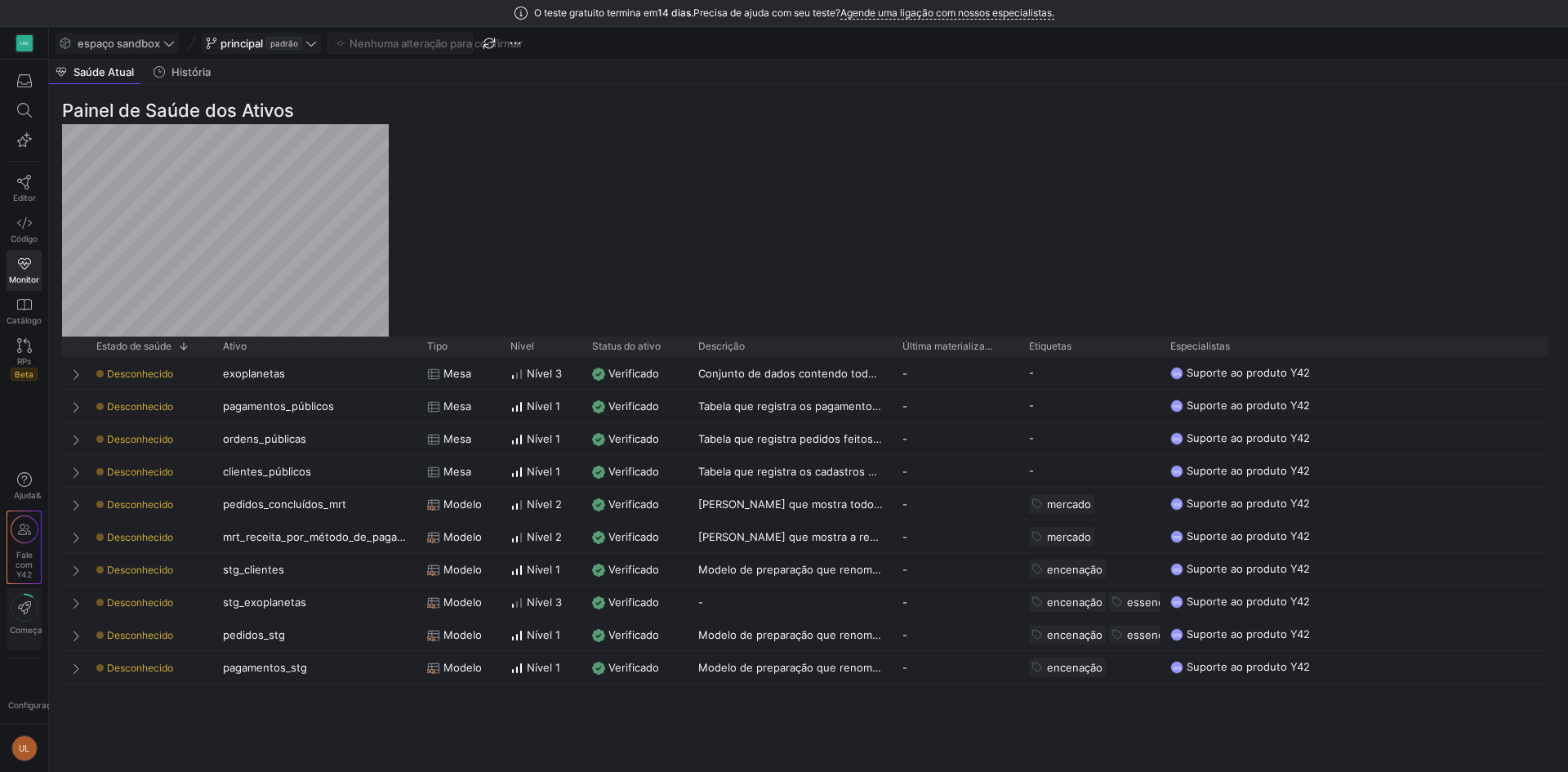
click at [23, 616] on icon at bounding box center [24, 607] width 28 height 28
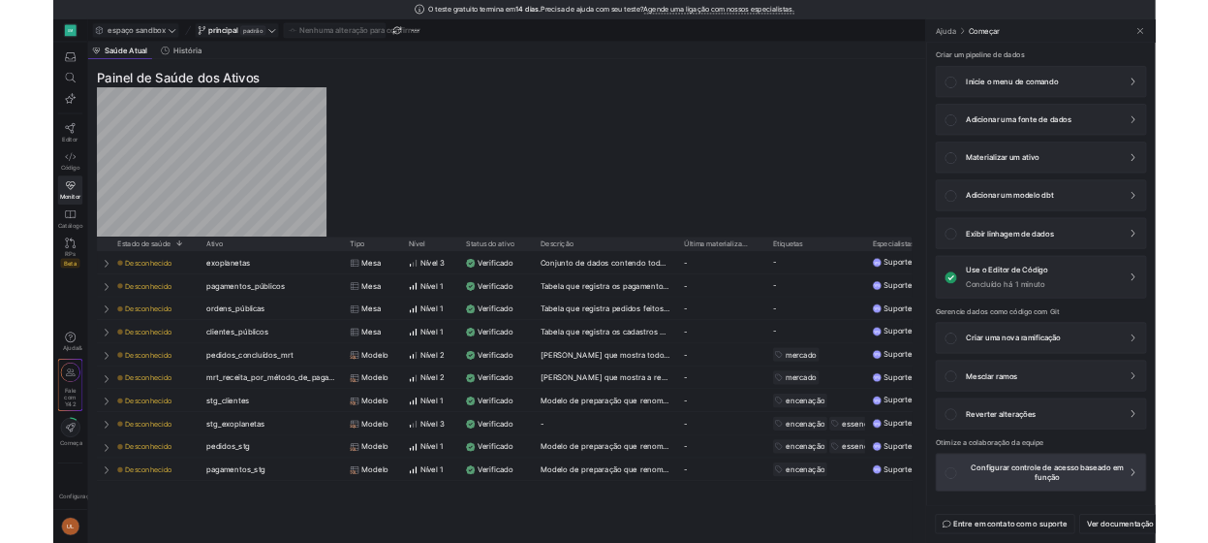
scroll to position [12, 0]
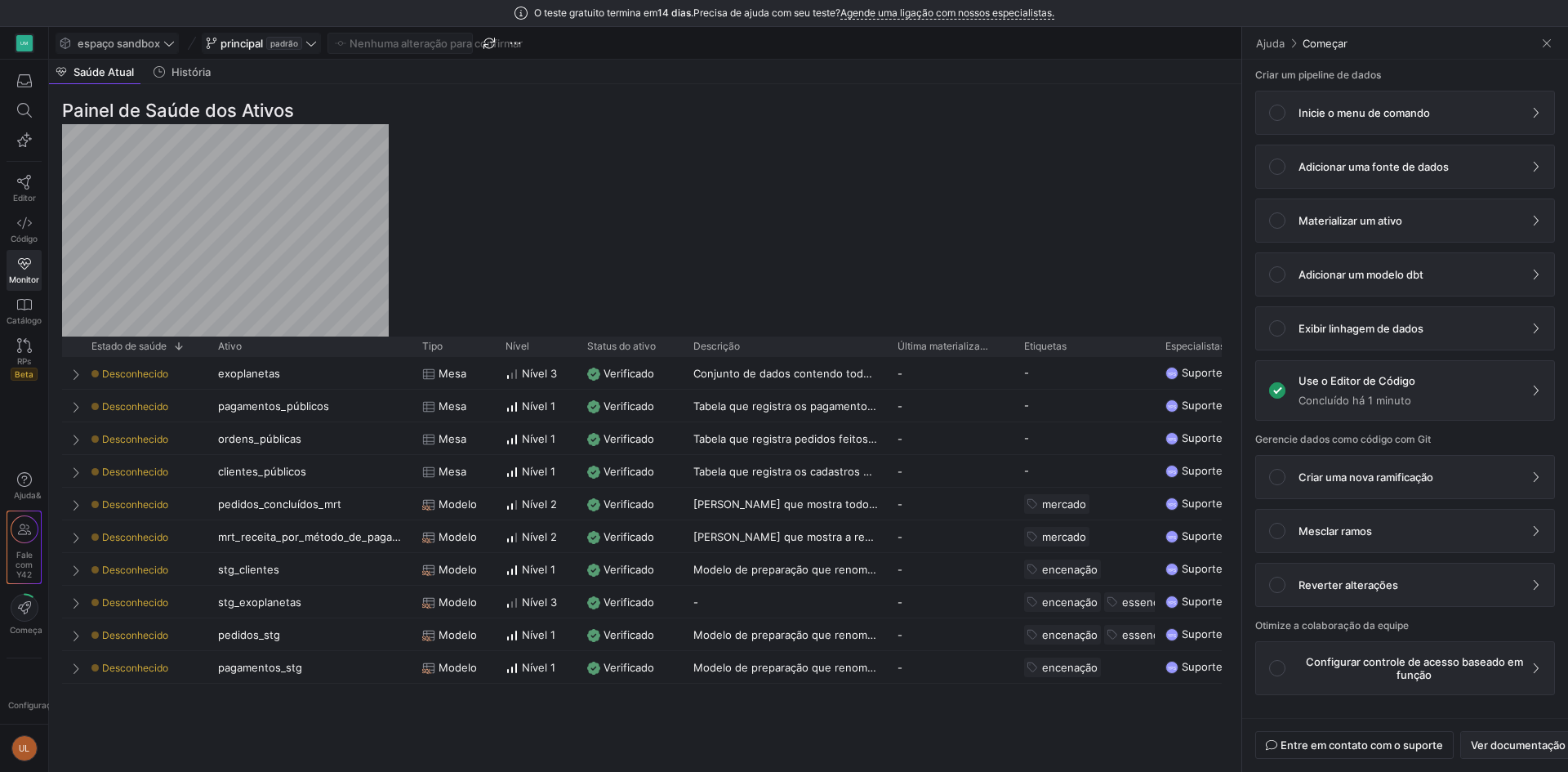
click at [1526, 738] on font "Ver documentação" at bounding box center [1517, 745] width 94 height 13
